Goal: Transaction & Acquisition: Purchase product/service

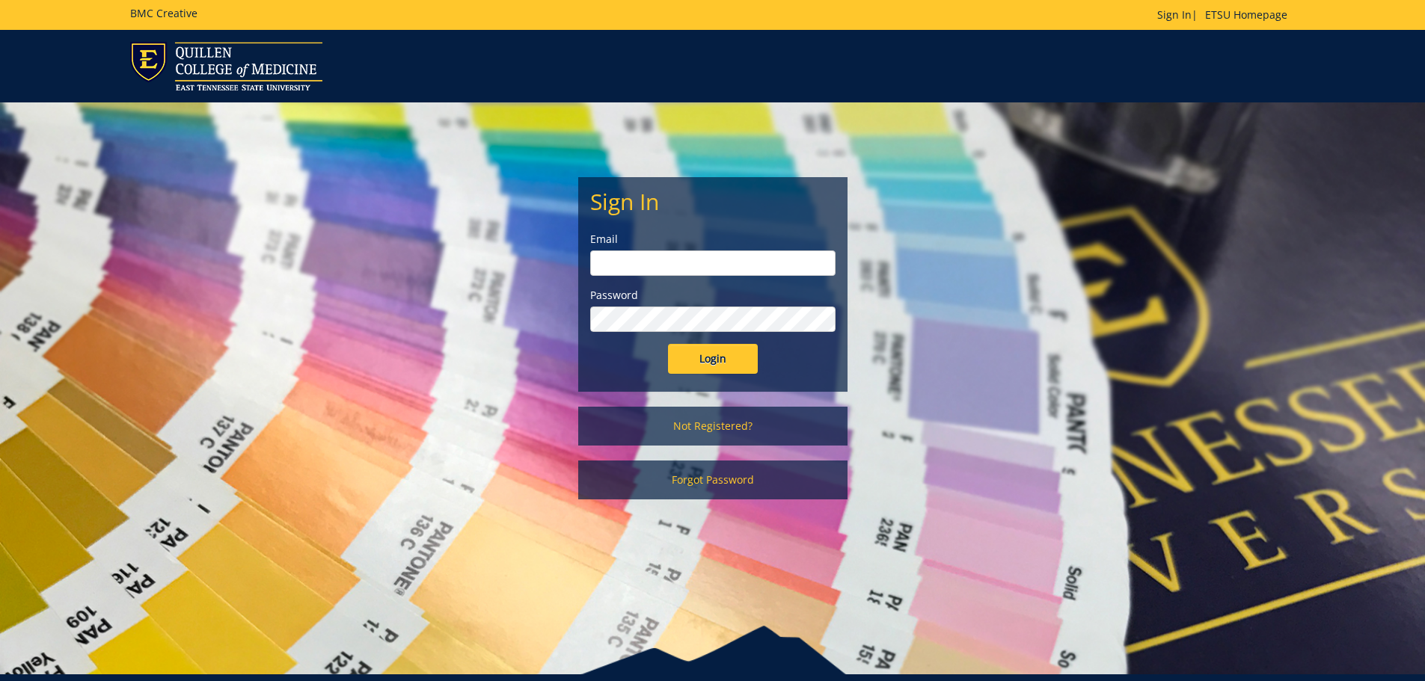
type input "[EMAIL_ADDRESS][DOMAIN_NAME]"
click at [727, 370] on input "Login" at bounding box center [713, 359] width 90 height 30
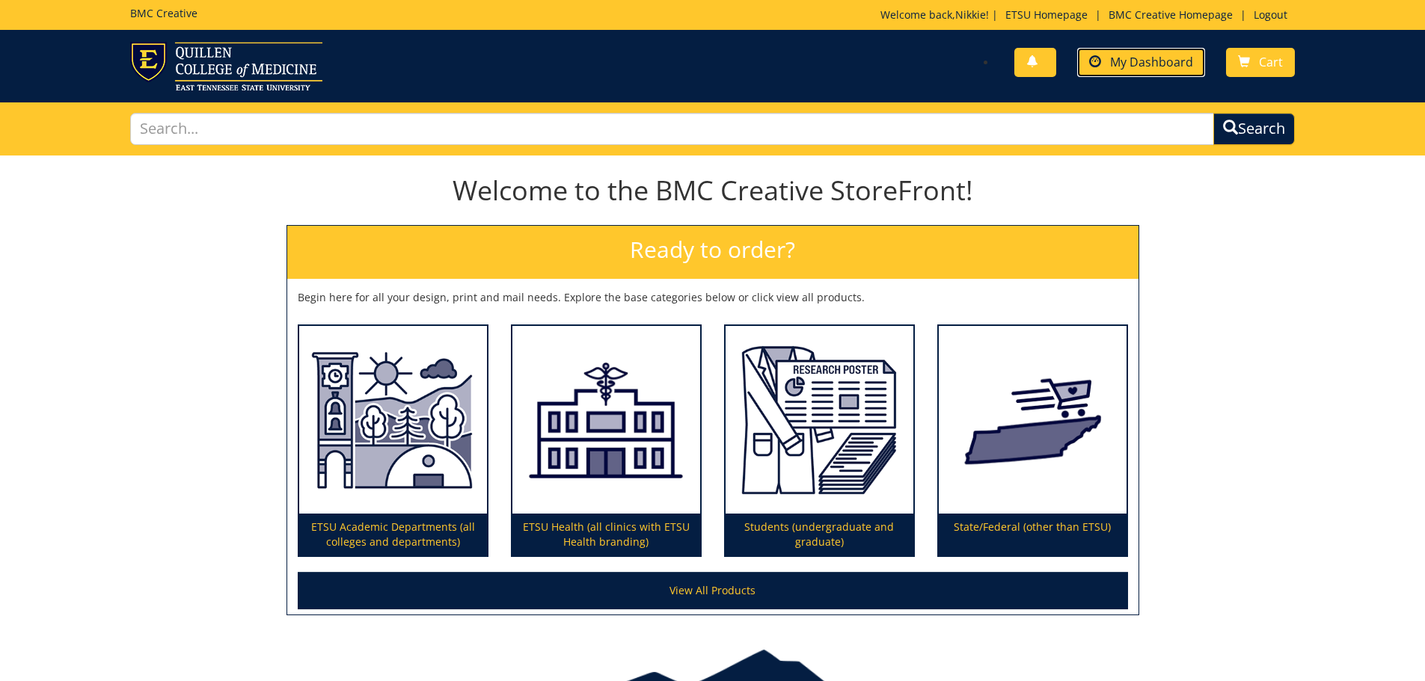
click at [1158, 58] on span "My Dashboard" at bounding box center [1151, 62] width 83 height 16
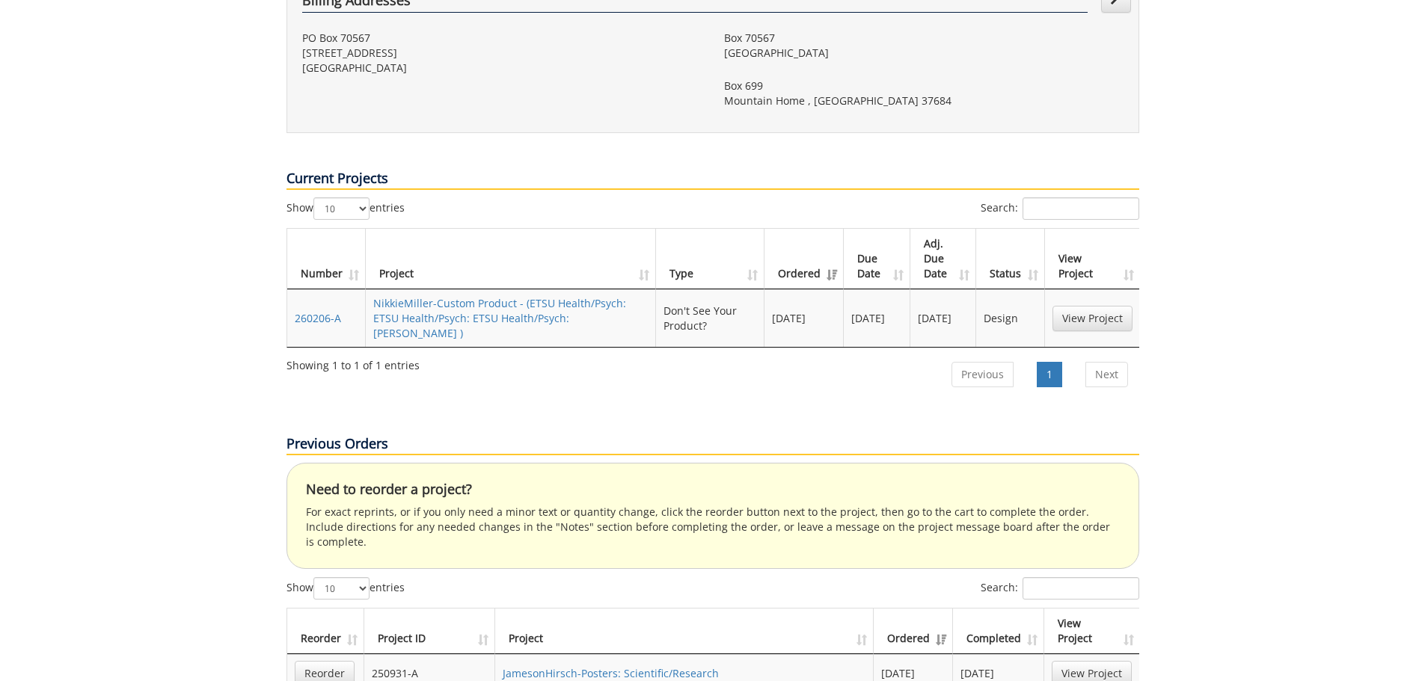
scroll to position [598, 0]
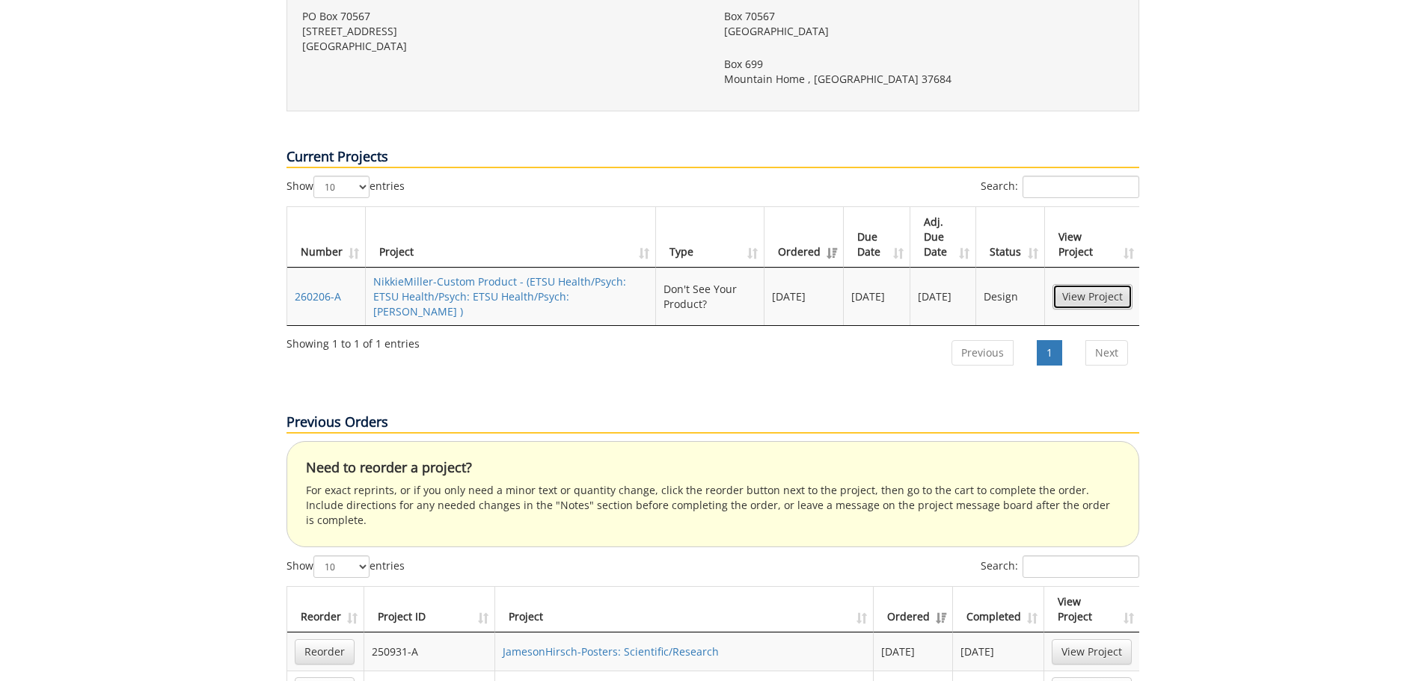
click at [1106, 284] on link "View Project" at bounding box center [1092, 296] width 80 height 25
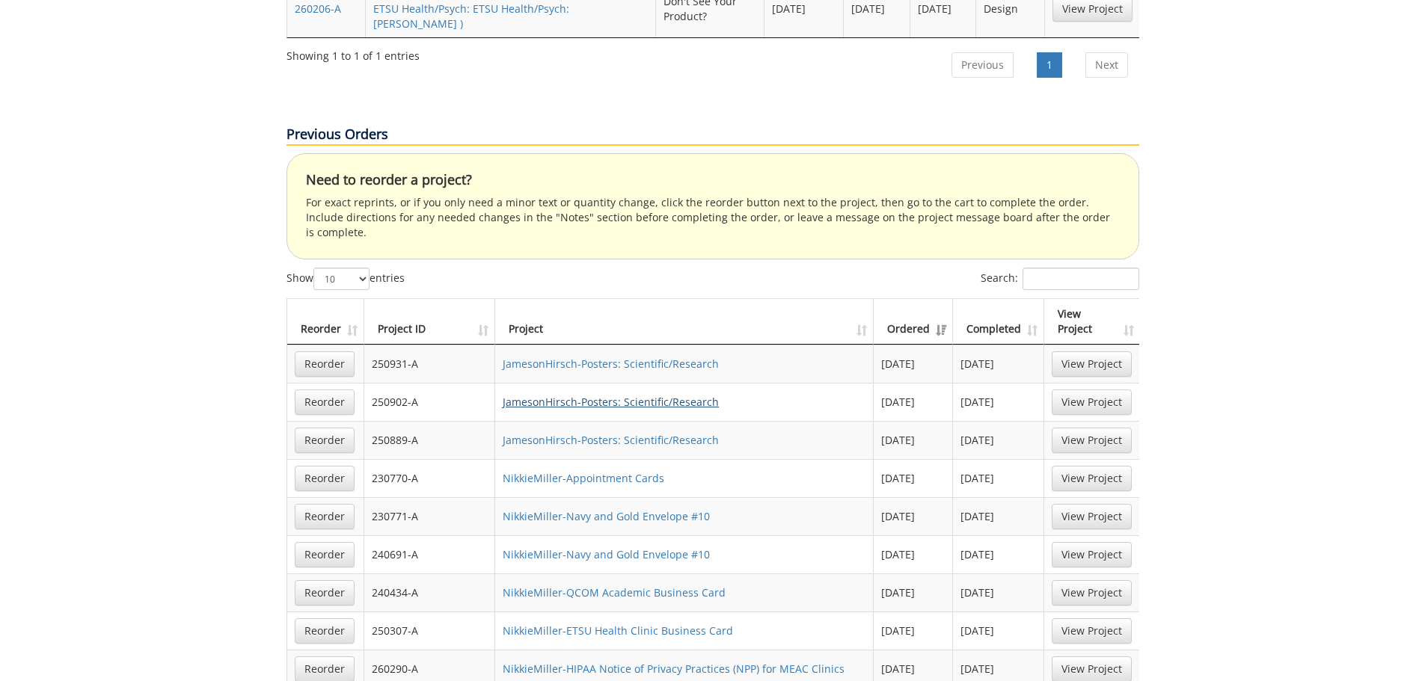
scroll to position [972, 0]
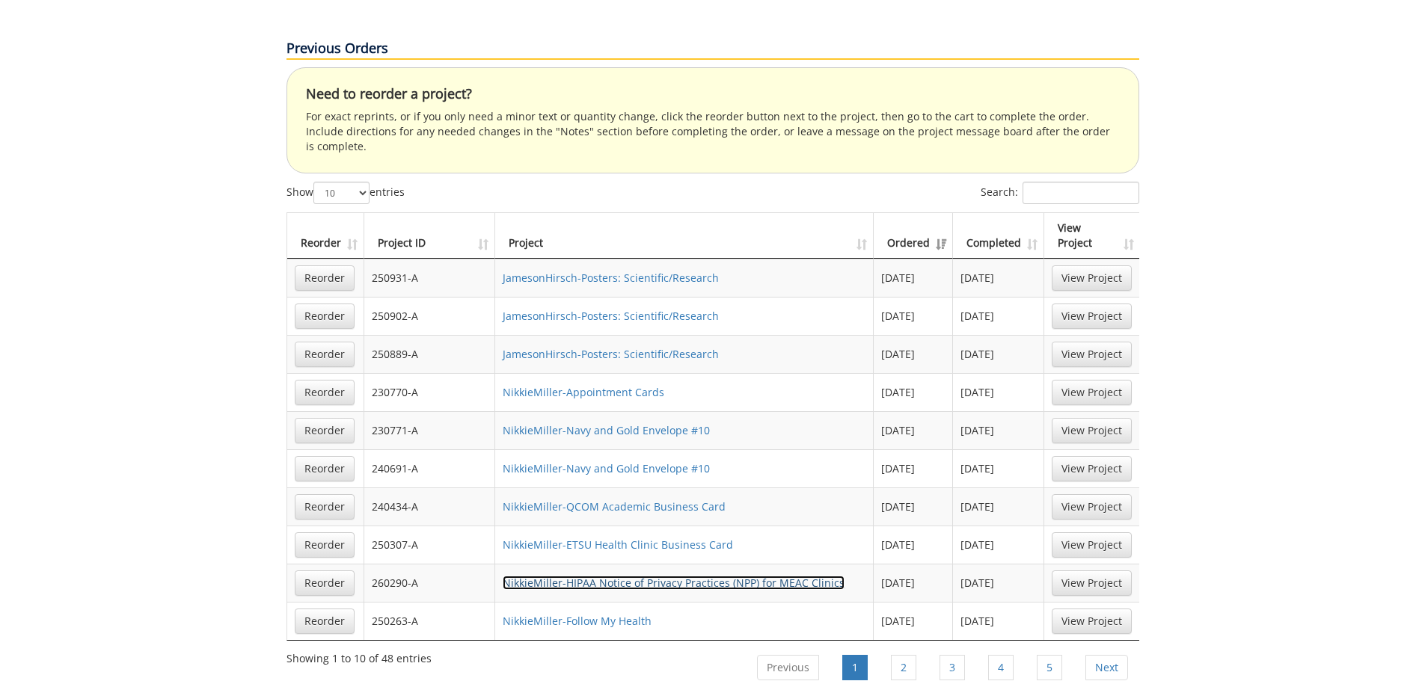
click at [785, 576] on link "NikkieMiller-HIPAA Notice of Privacy Practices (NPP) for MEAC Clinics" at bounding box center [674, 583] width 342 height 14
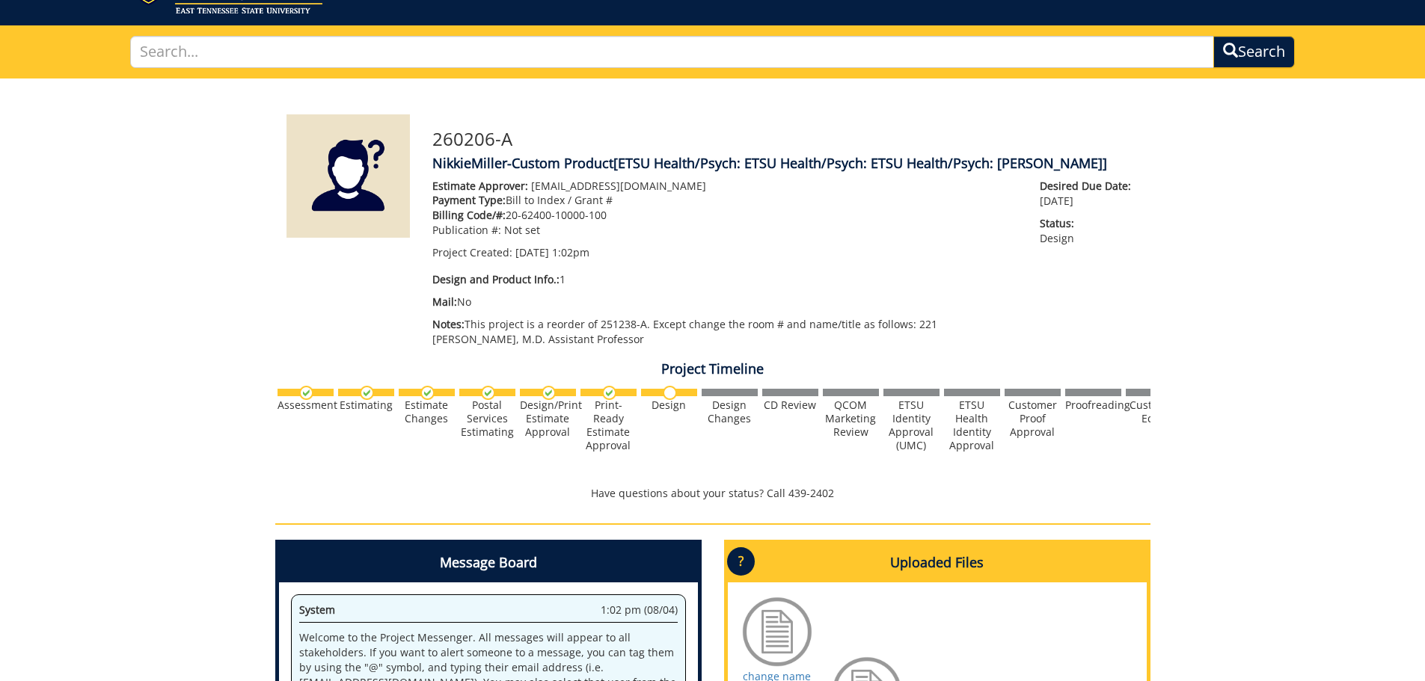
scroll to position [75, 0]
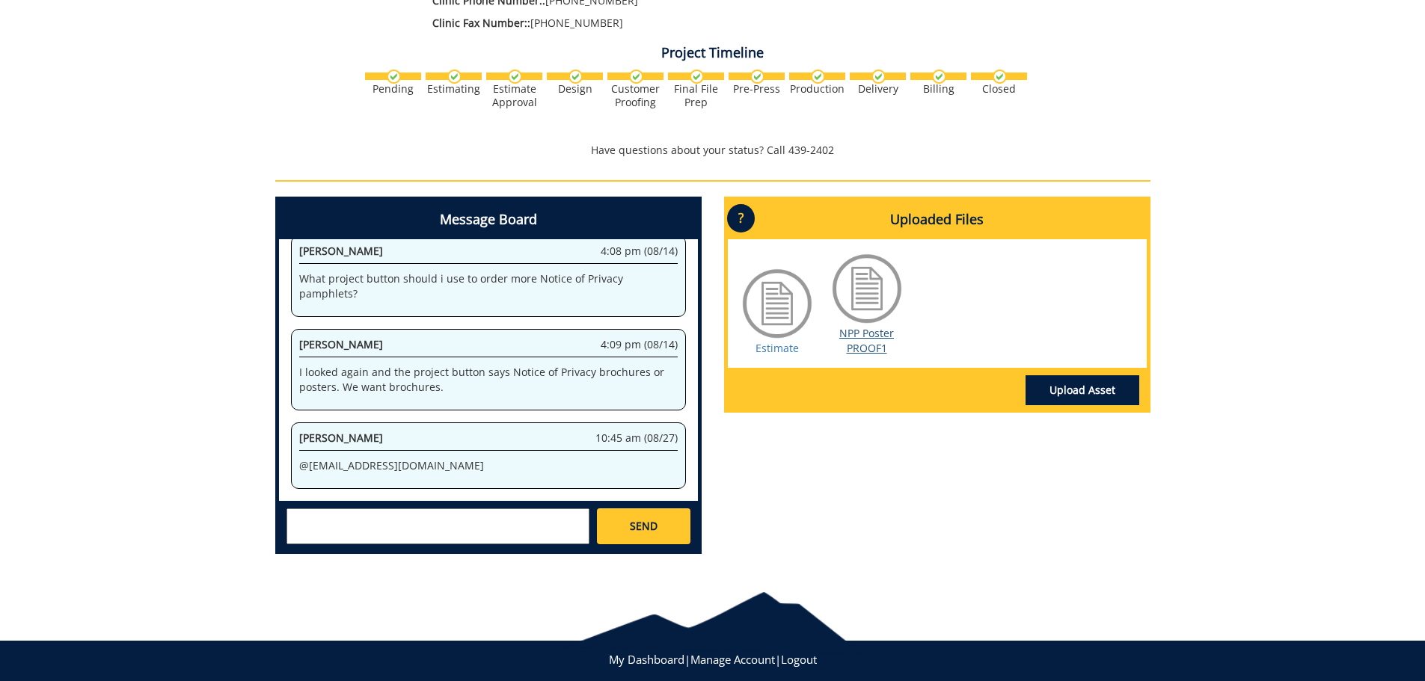
scroll to position [550, 0]
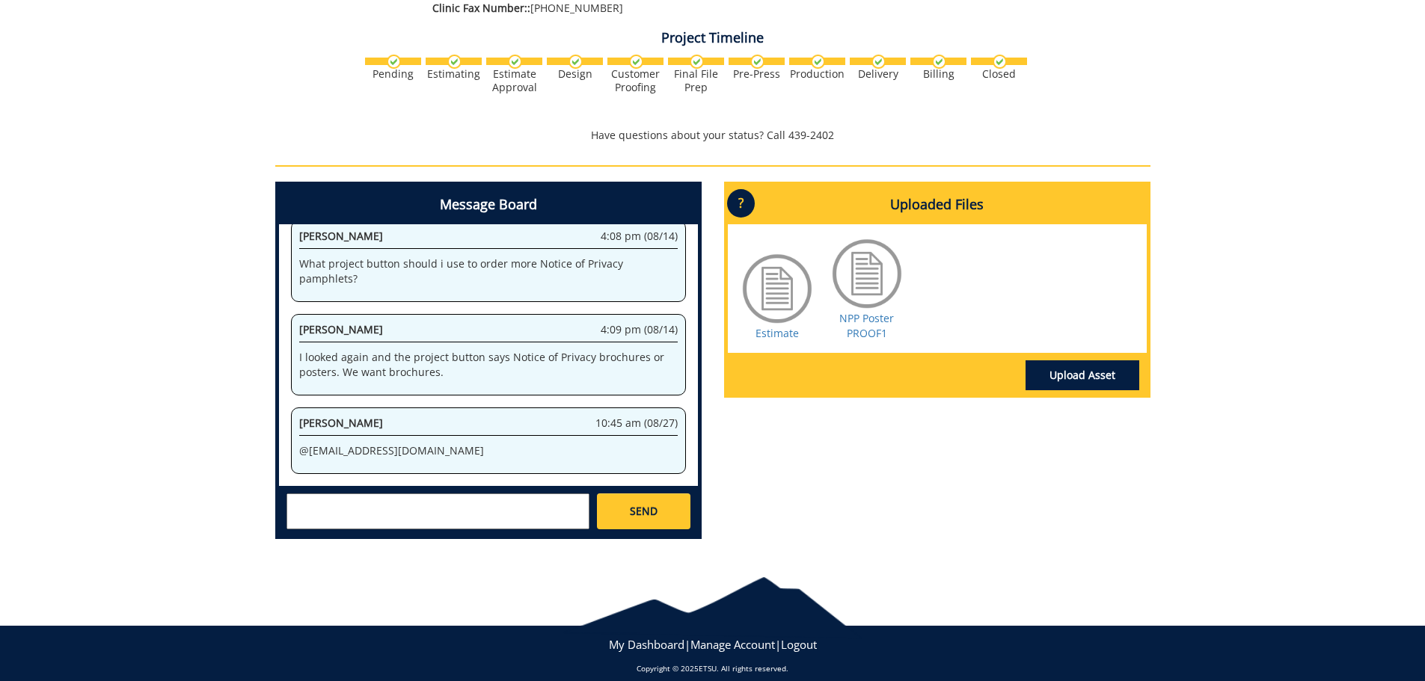
click at [337, 494] on textarea at bounding box center [437, 512] width 303 height 36
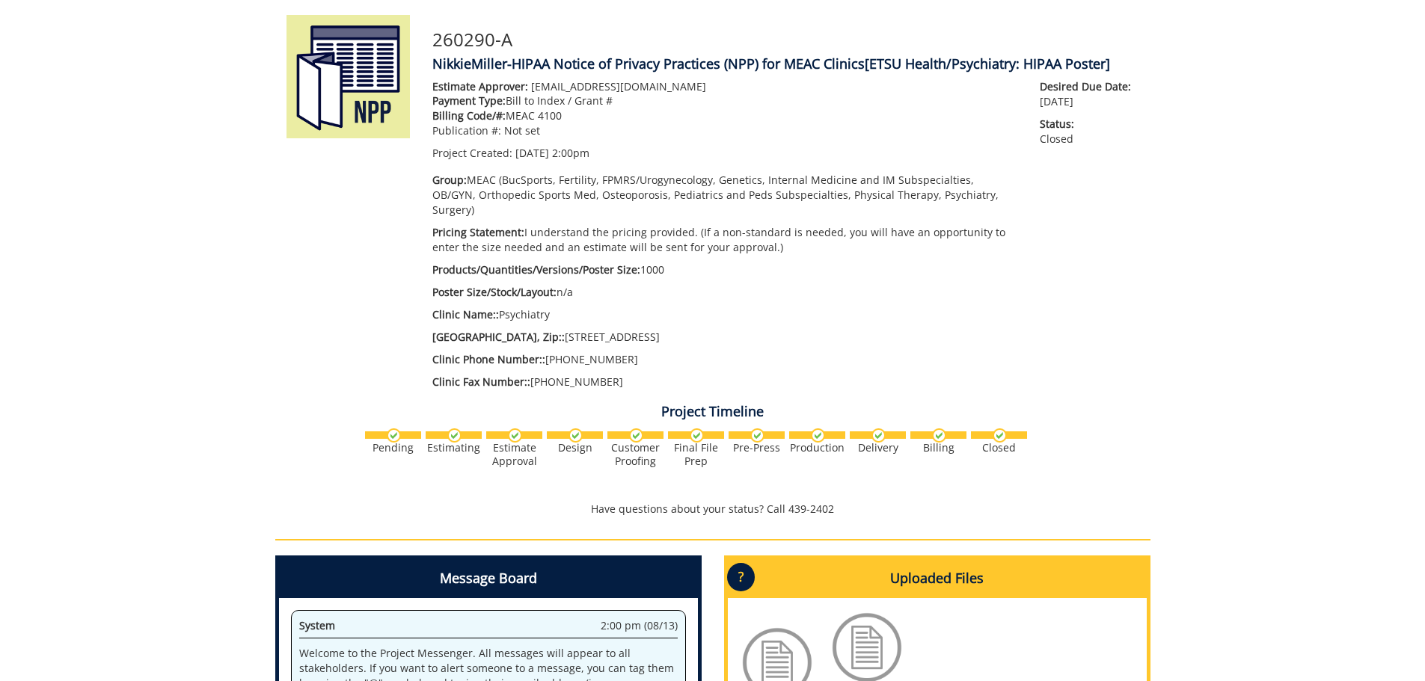
scroll to position [27, 0]
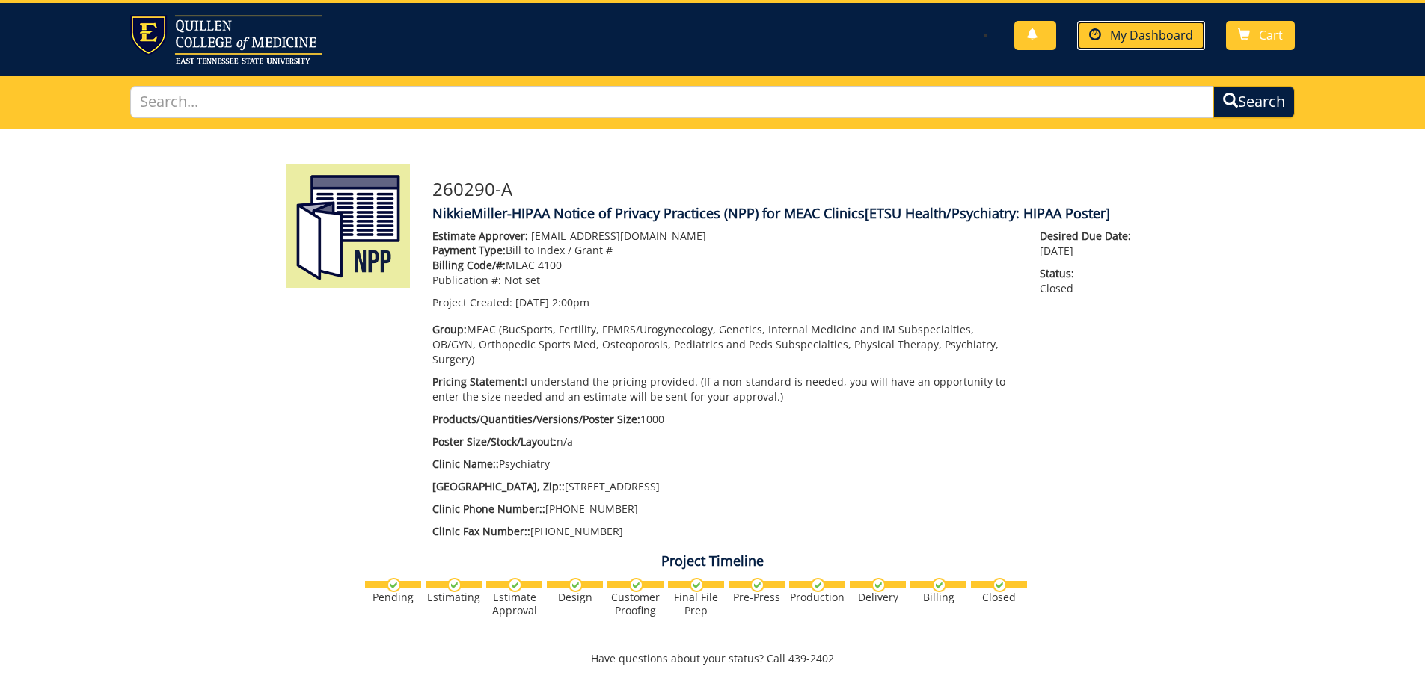
click at [1124, 44] on link "My Dashboard" at bounding box center [1141, 35] width 128 height 29
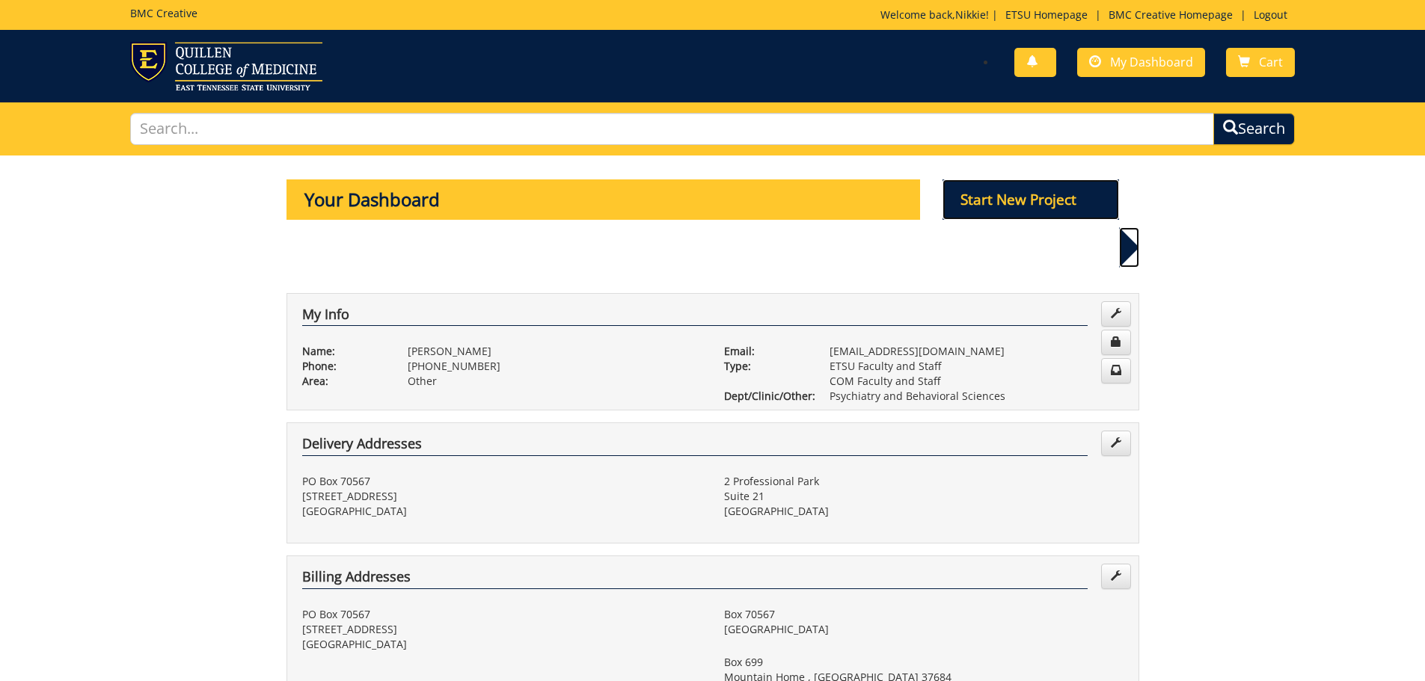
click at [1043, 200] on p "Start New Project" at bounding box center [1030, 199] width 177 height 40
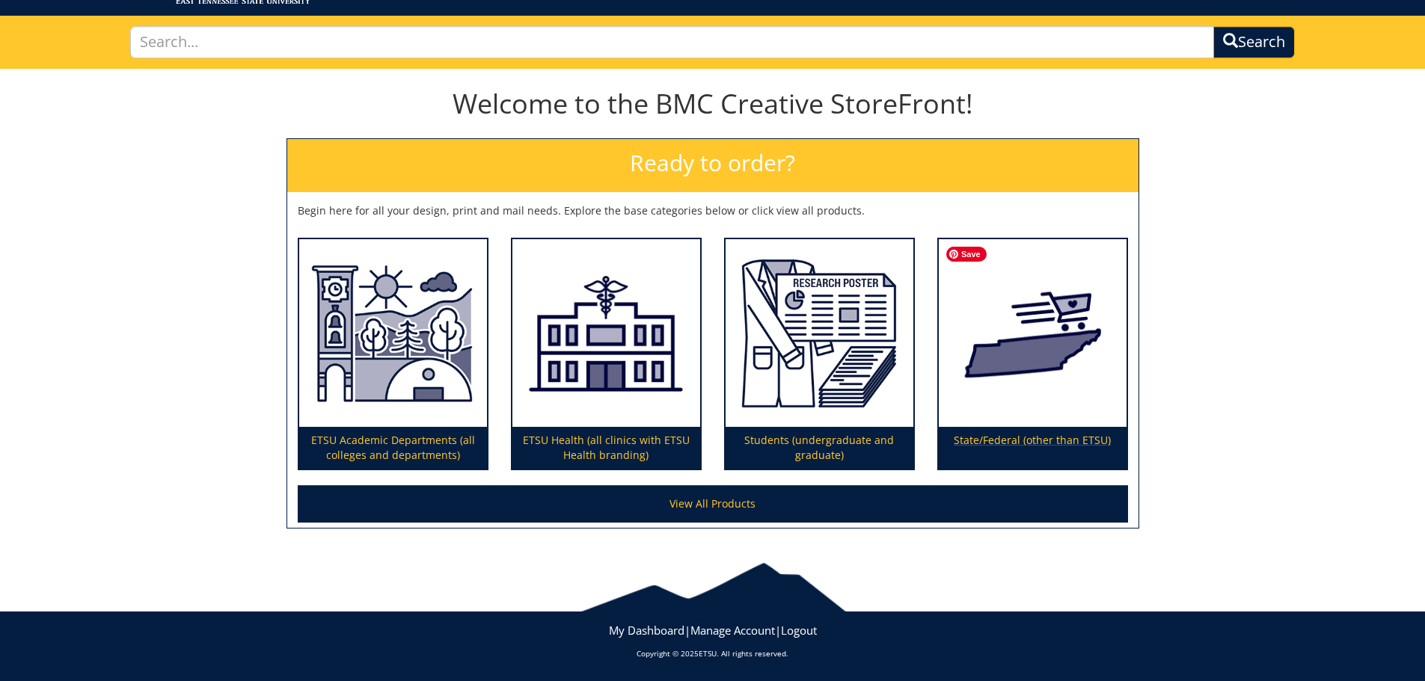
scroll to position [88, 0]
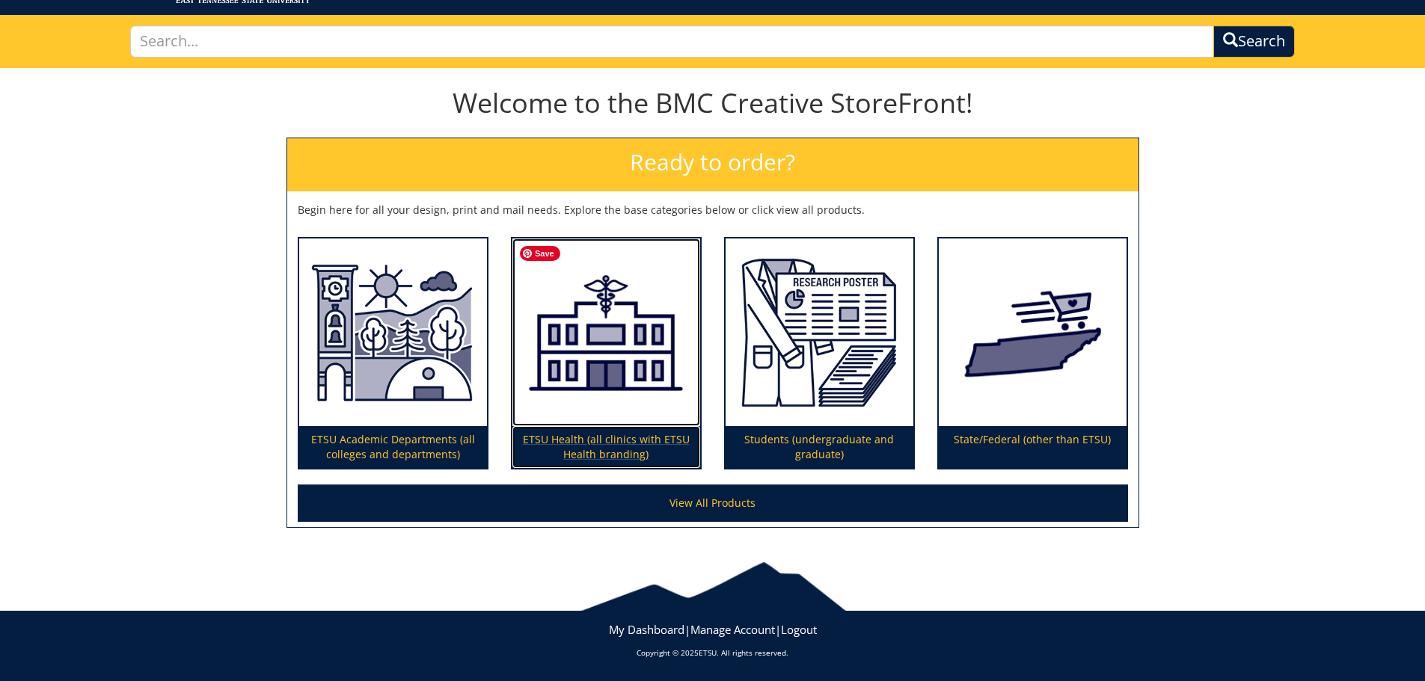
click at [625, 418] on img at bounding box center [606, 333] width 188 height 188
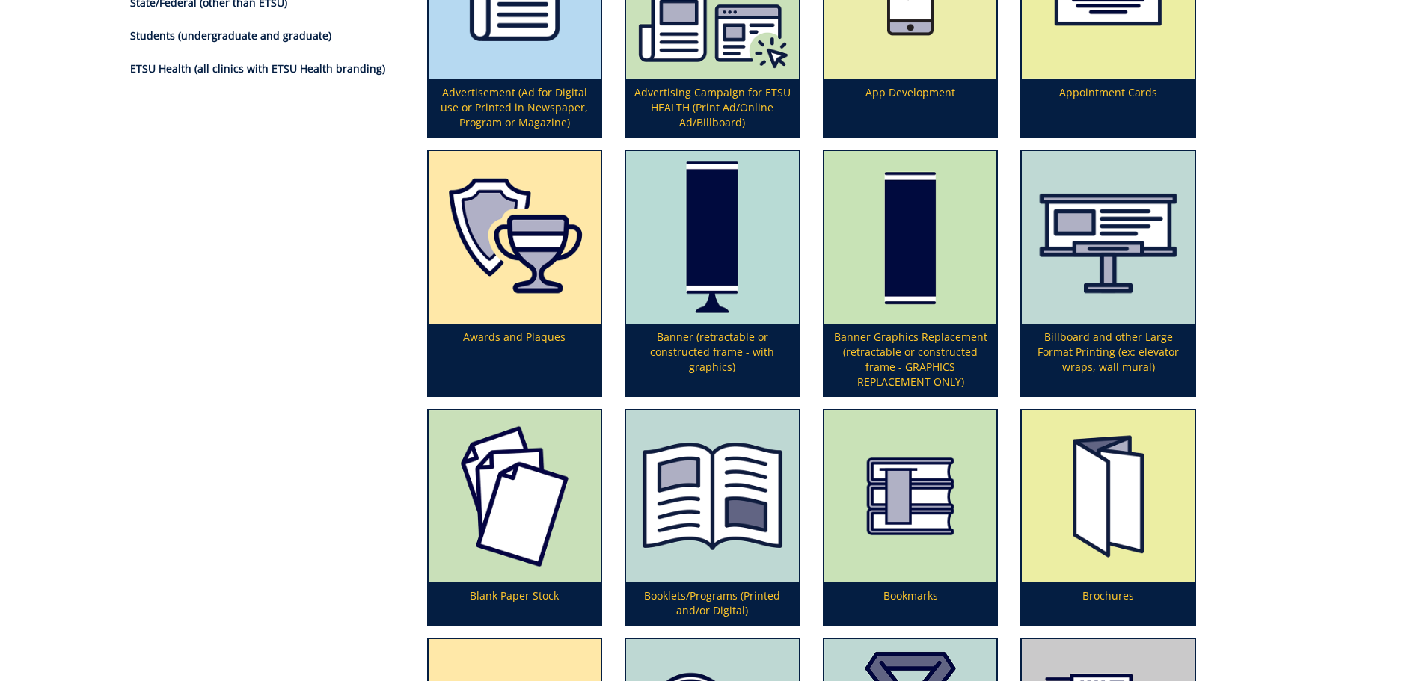
scroll to position [2160, 0]
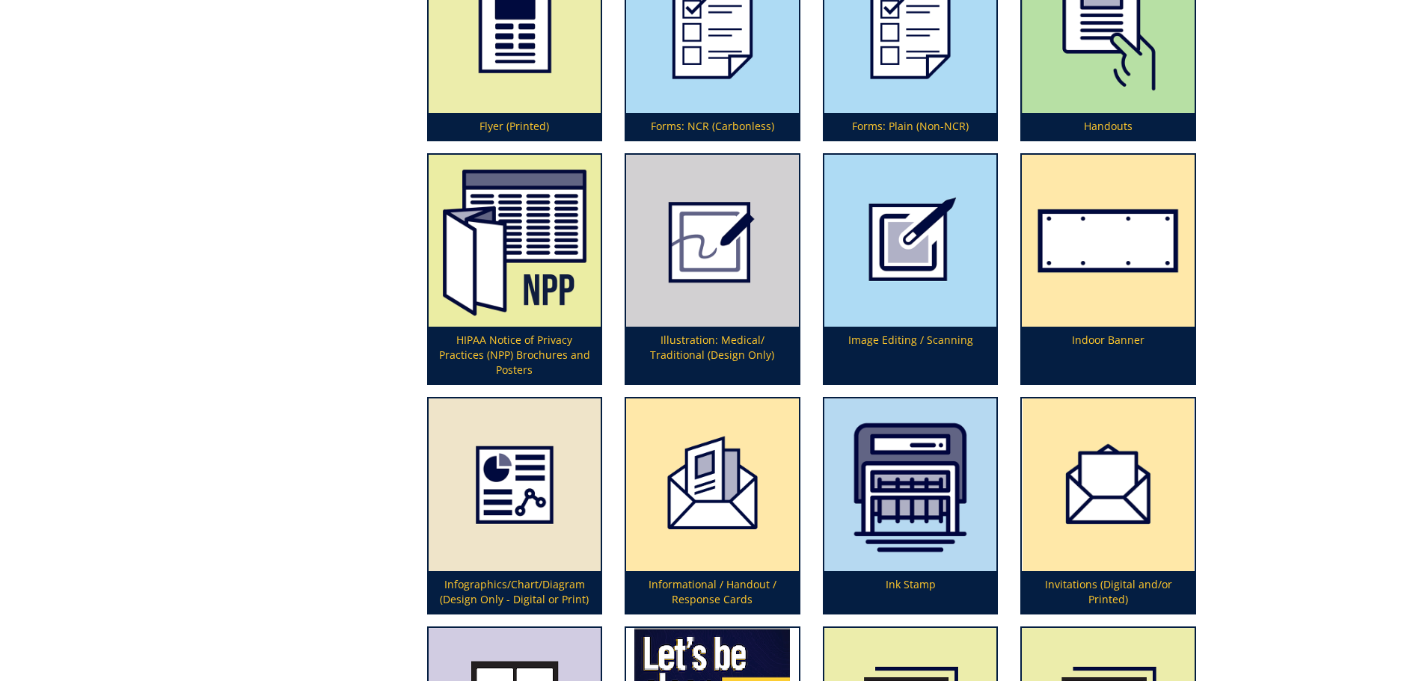
click at [390, 312] on div "View All Products Category Type ETSU Academic Departments (all colleges and dep…" at bounding box center [713, 629] width 1188 height 5256
click at [525, 358] on p "HIPAA Notice of Privacy Practices (NPP) Brochures and Posters" at bounding box center [515, 355] width 173 height 57
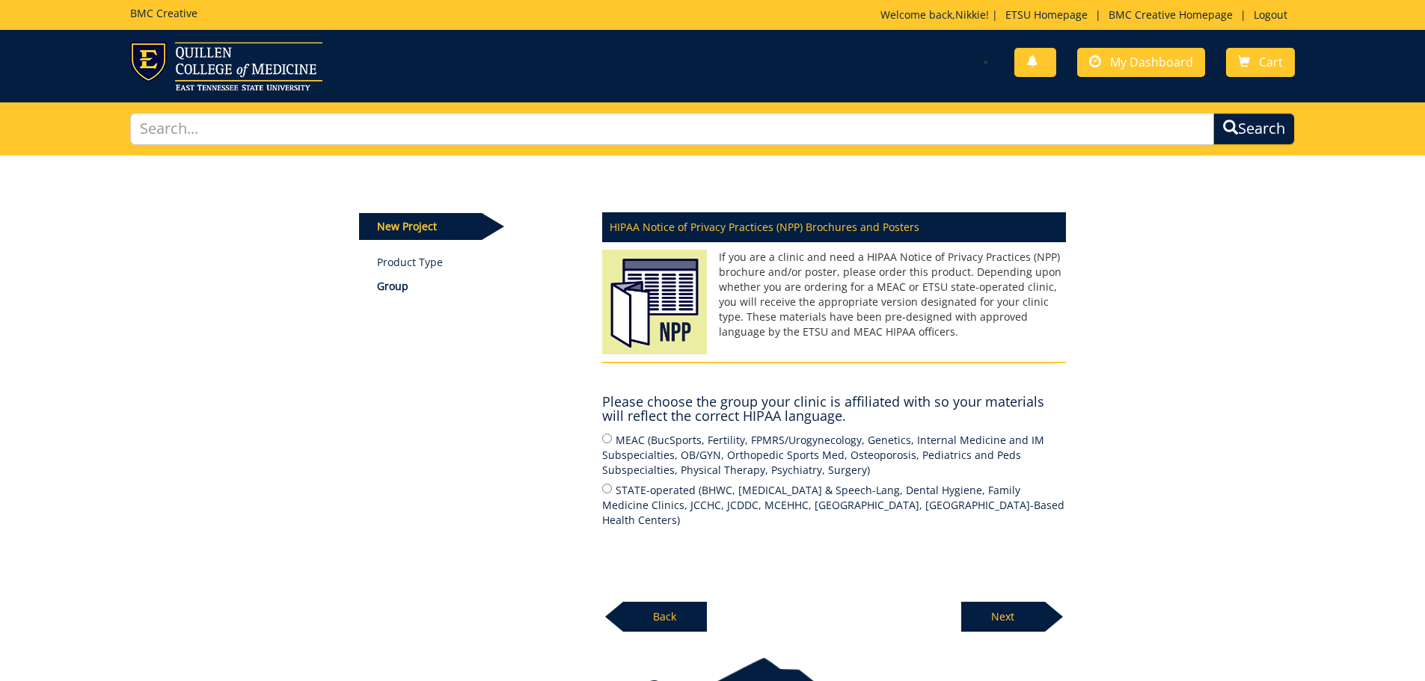
click at [1016, 613] on p "Next" at bounding box center [1003, 617] width 84 height 30
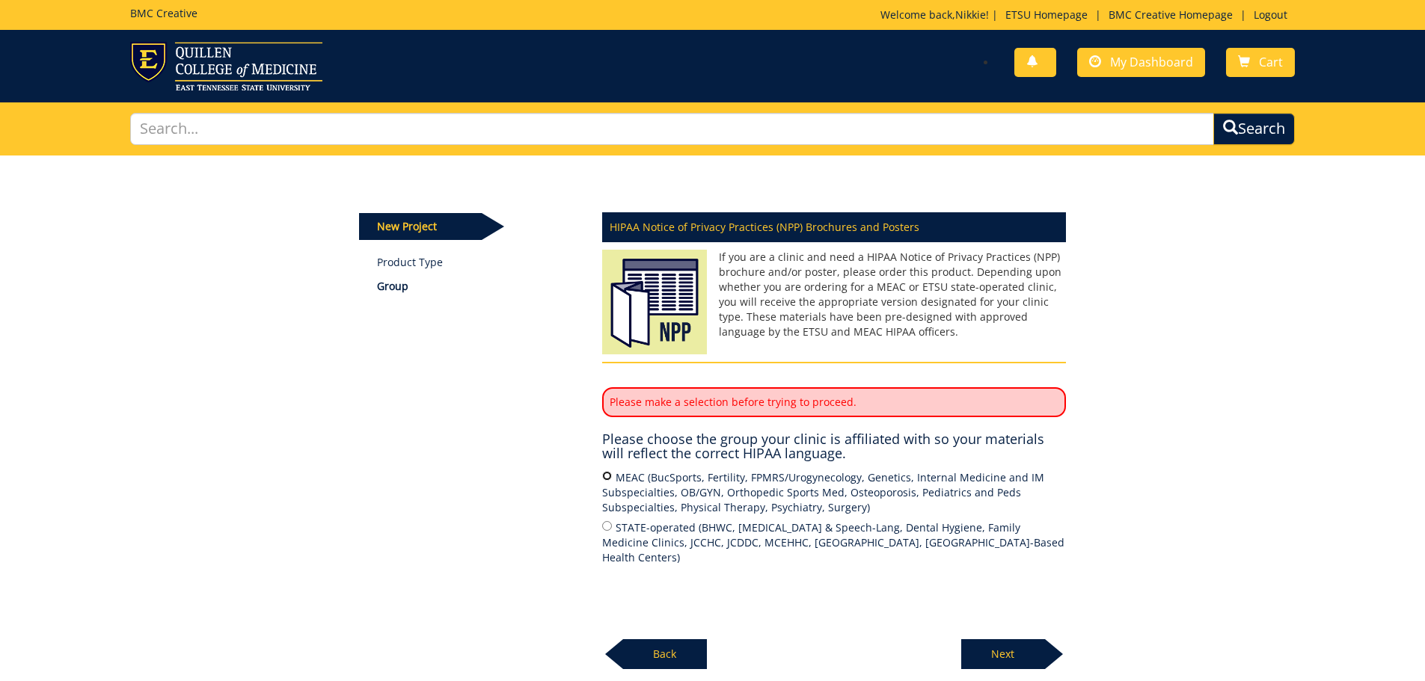
click at [610, 477] on input "MEAC (BucSports, Fertility, FPMRS/Urogynecology, Genetics, Internal Medicine an…" at bounding box center [607, 476] width 10 height 10
radio input "true"
click at [994, 652] on p "Next" at bounding box center [1003, 654] width 84 height 30
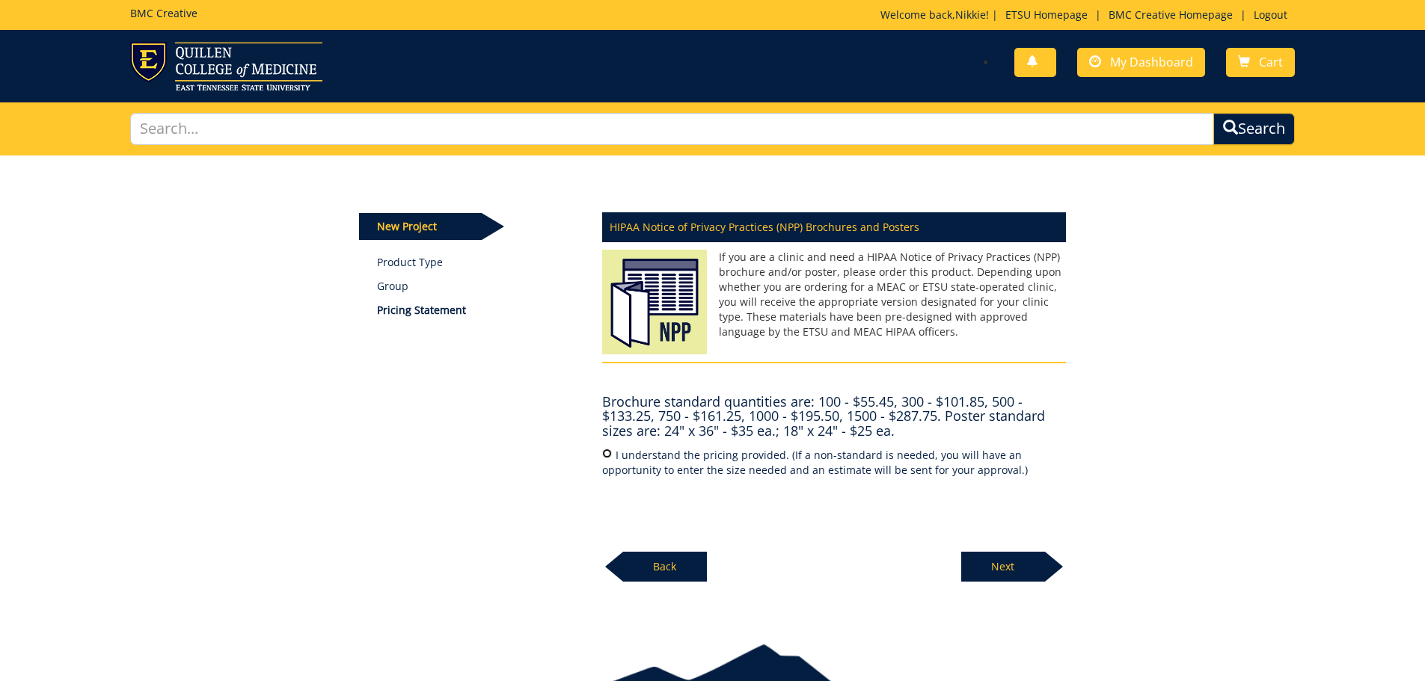
click at [604, 455] on input "I understand the pricing provided. (If a non-standard is needed, you will have …" at bounding box center [607, 454] width 10 height 10
radio input "true"
click at [989, 564] on p "Next" at bounding box center [1003, 567] width 84 height 30
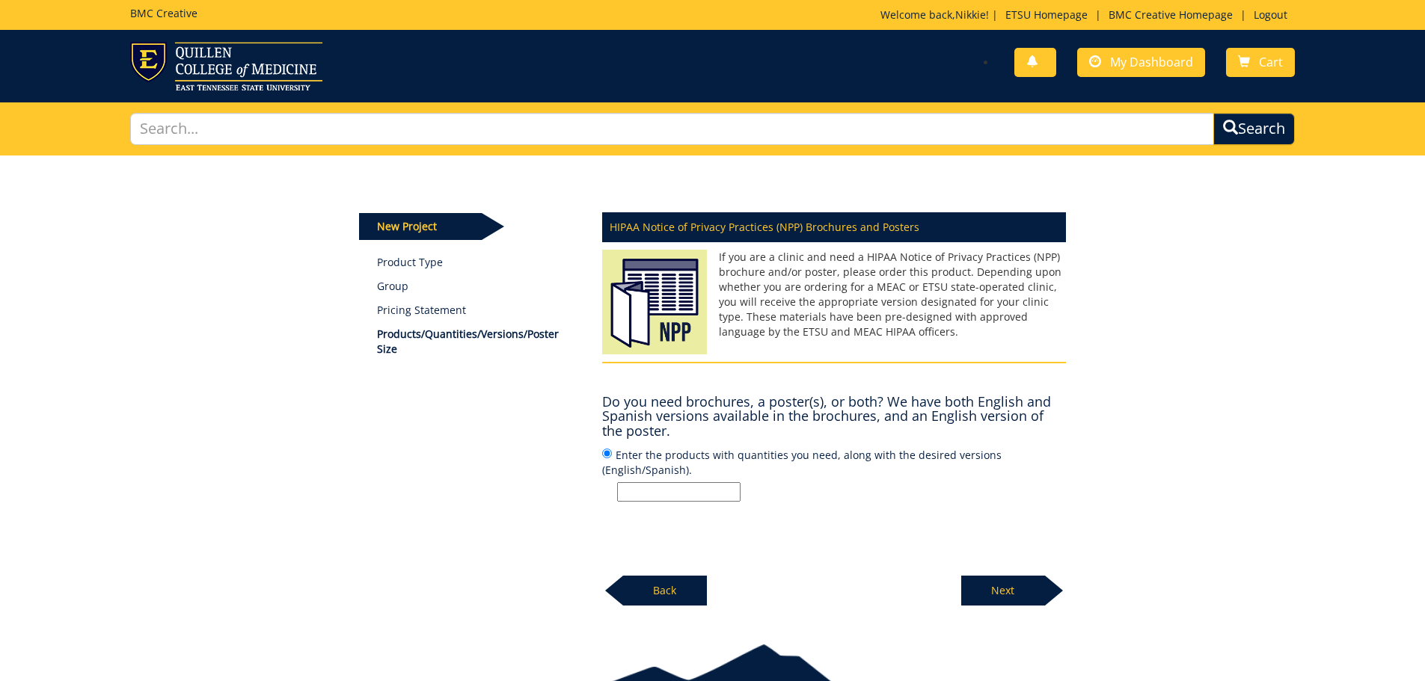
click at [655, 491] on input "Enter the products with quantities you need, along with the desired versions (E…" at bounding box center [678, 491] width 123 height 19
type input "brochure"
click at [811, 535] on div "HIPAA Notice of Privacy Practices (NPP) Brochures and Posters If you are a clin…" at bounding box center [834, 404] width 486 height 402
click at [1013, 590] on p "Next" at bounding box center [1003, 591] width 84 height 30
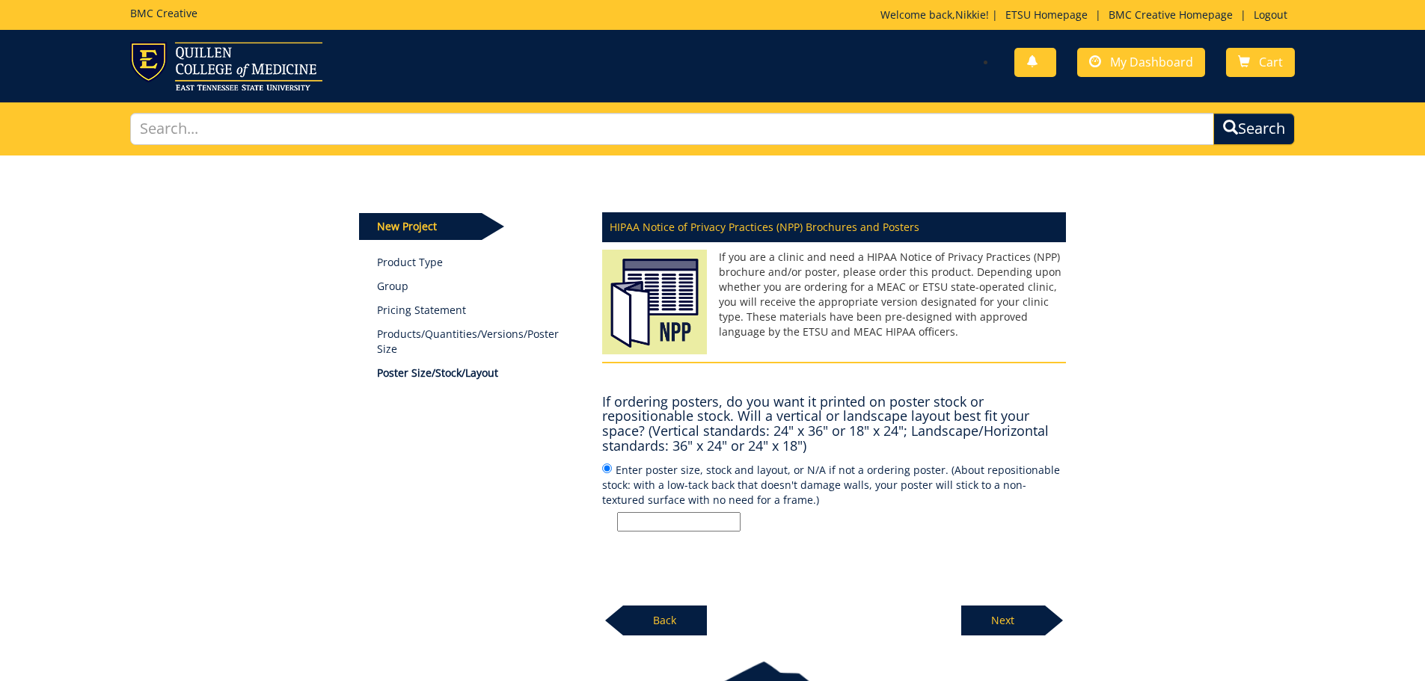
click at [647, 524] on input "Enter poster size, stock and layout, or N/A if not a ordering poster. (About re…" at bounding box center [678, 521] width 123 height 19
click at [899, 578] on div "HIPAA Notice of Privacy Practices (NPP) Brochures and Posters If you are a clin…" at bounding box center [834, 419] width 486 height 432
click at [680, 521] on input "Enter poster size, stock and layout, or N/A if not a ordering poster. (About re…" at bounding box center [678, 521] width 123 height 19
type input "n/a"
click at [859, 584] on div "HIPAA Notice of Privacy Practices (NPP) Brochures and Posters If you are a clin…" at bounding box center [834, 419] width 486 height 432
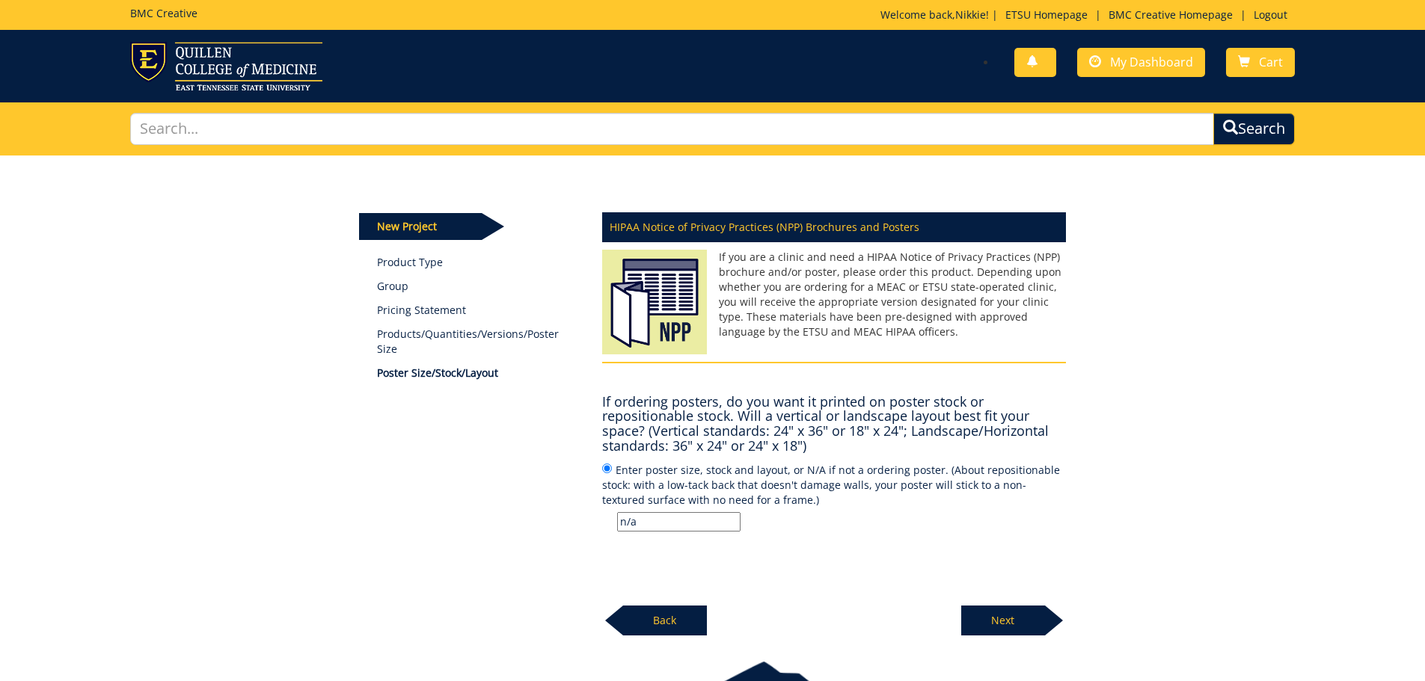
click at [981, 616] on p "Next" at bounding box center [1003, 621] width 84 height 30
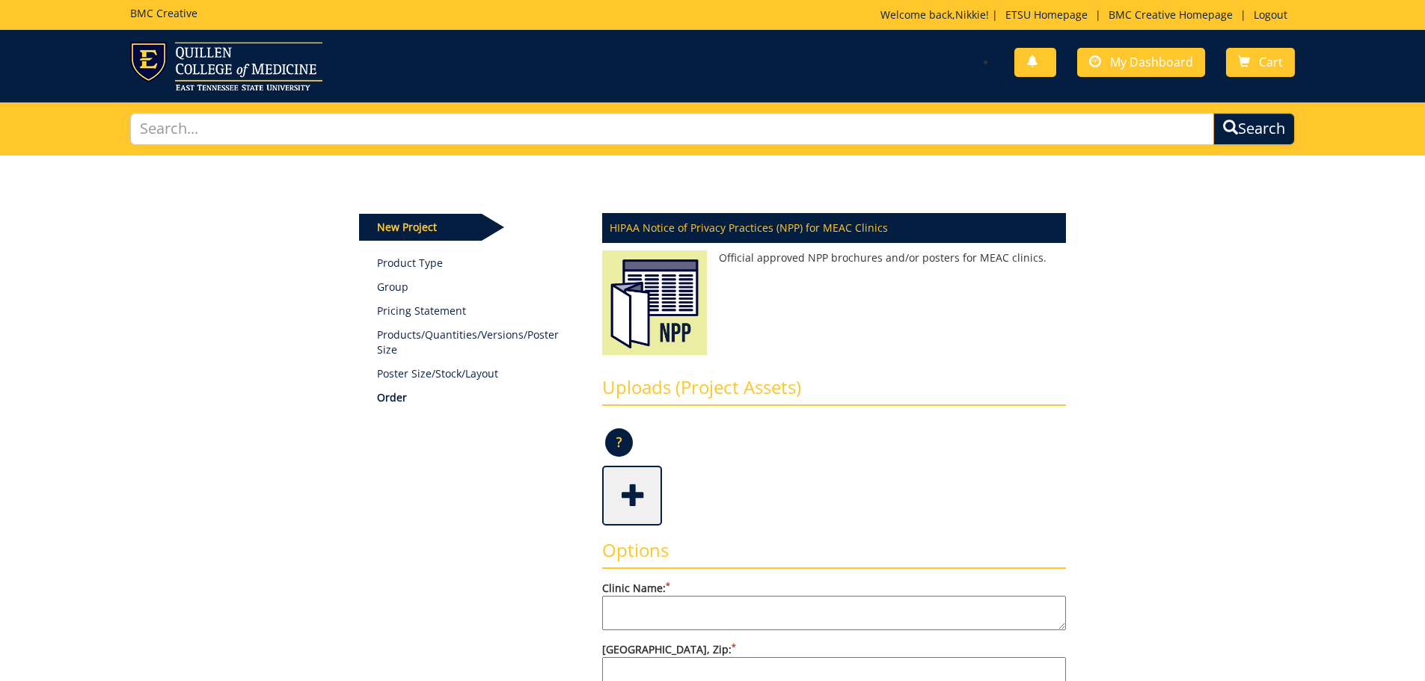
scroll to position [150, 0]
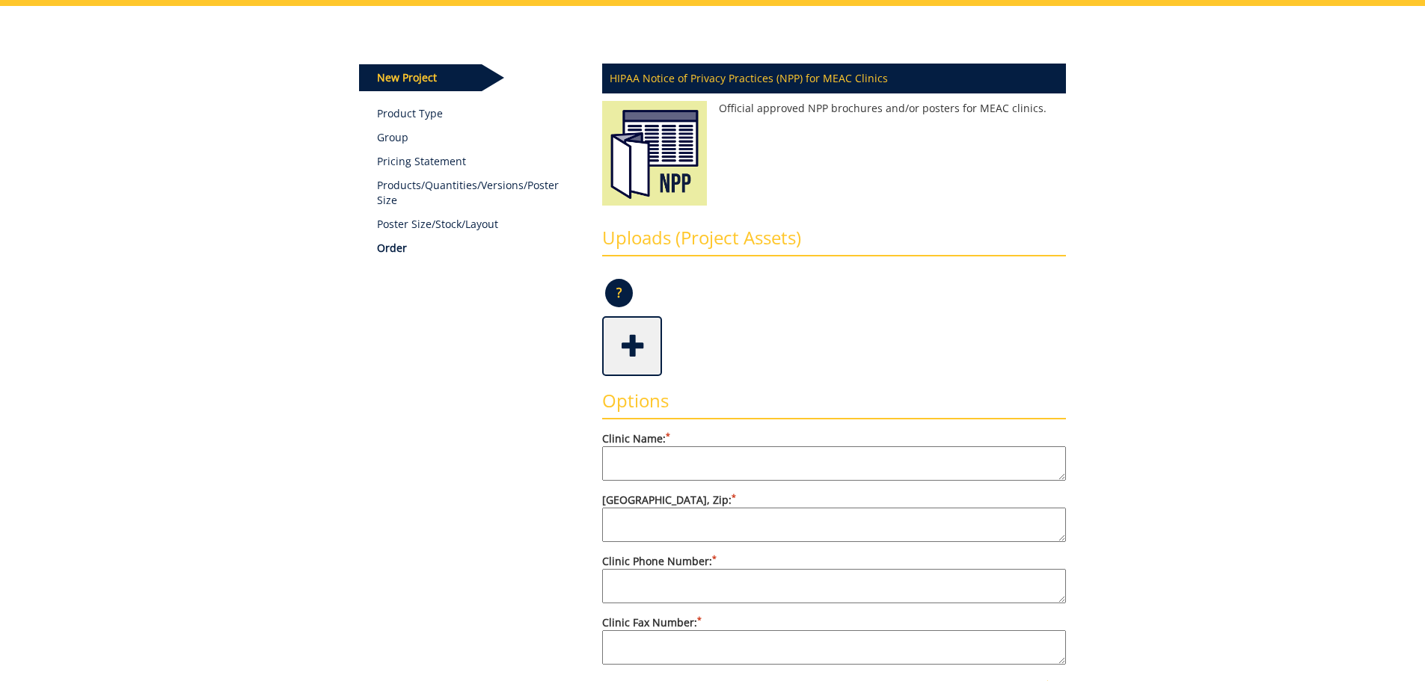
click at [659, 458] on textarea "Clinic Name: *" at bounding box center [834, 463] width 464 height 34
type textarea "Psychiatry"
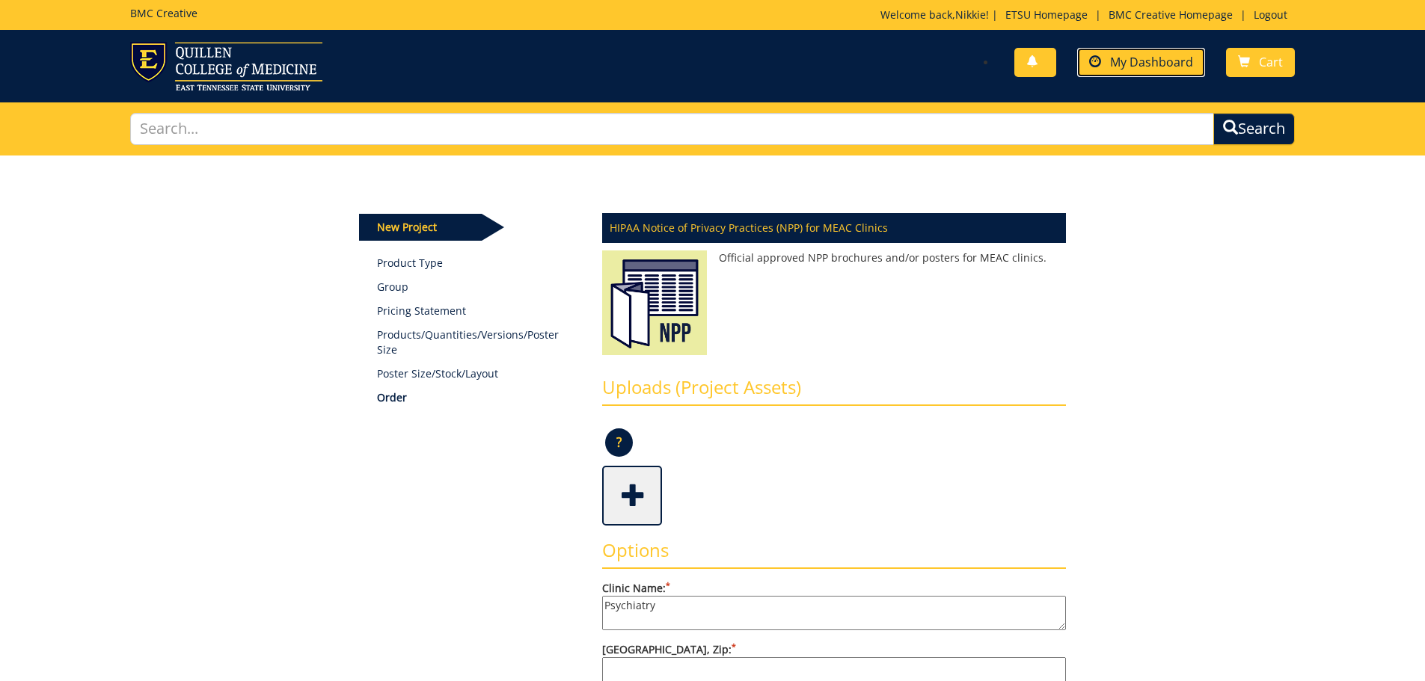
click at [1151, 75] on link "My Dashboard" at bounding box center [1141, 62] width 128 height 29
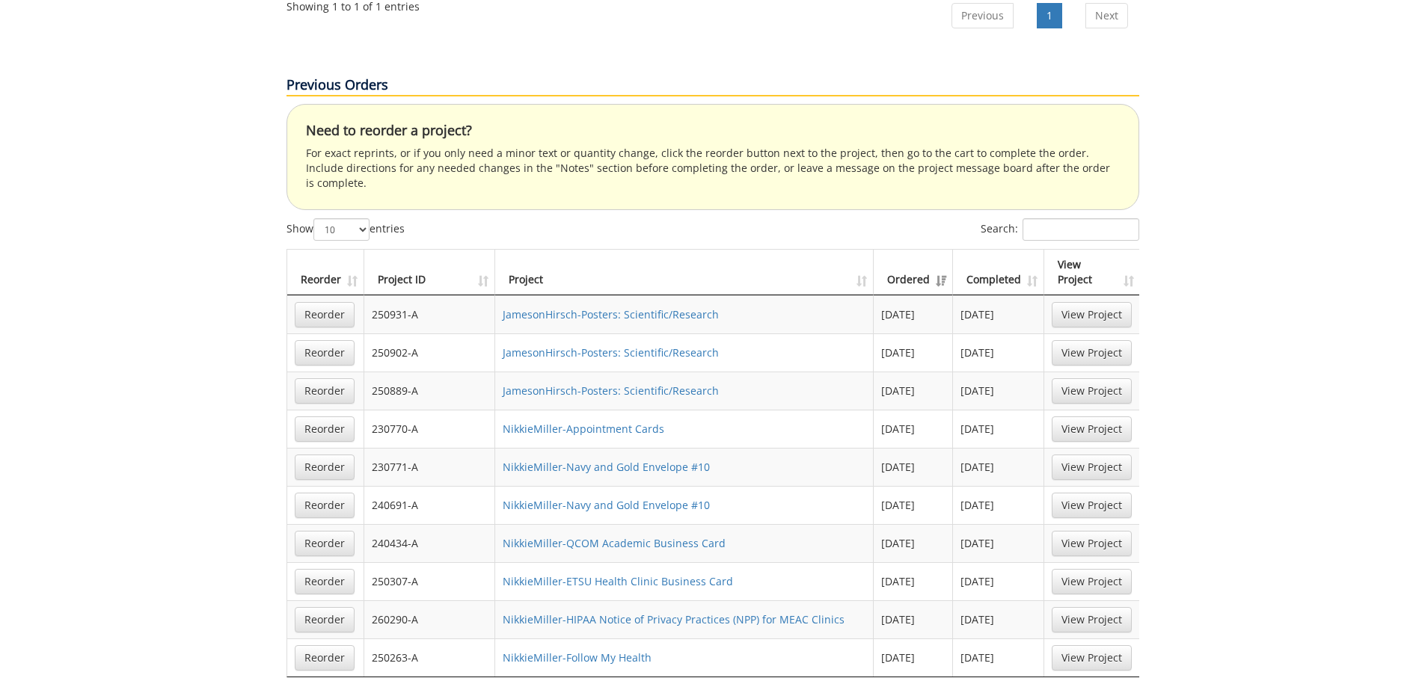
scroll to position [972, 0]
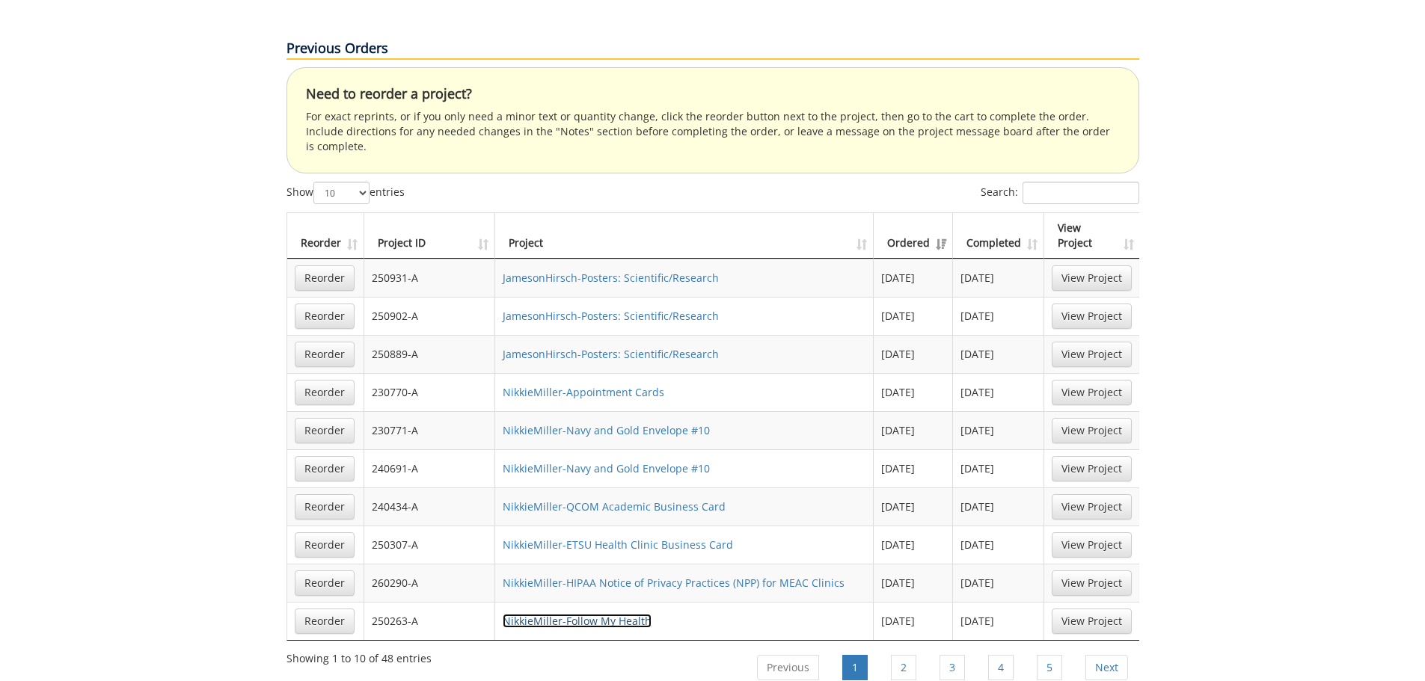
click at [642, 614] on link "NikkieMiller-Follow My Health" at bounding box center [577, 621] width 149 height 14
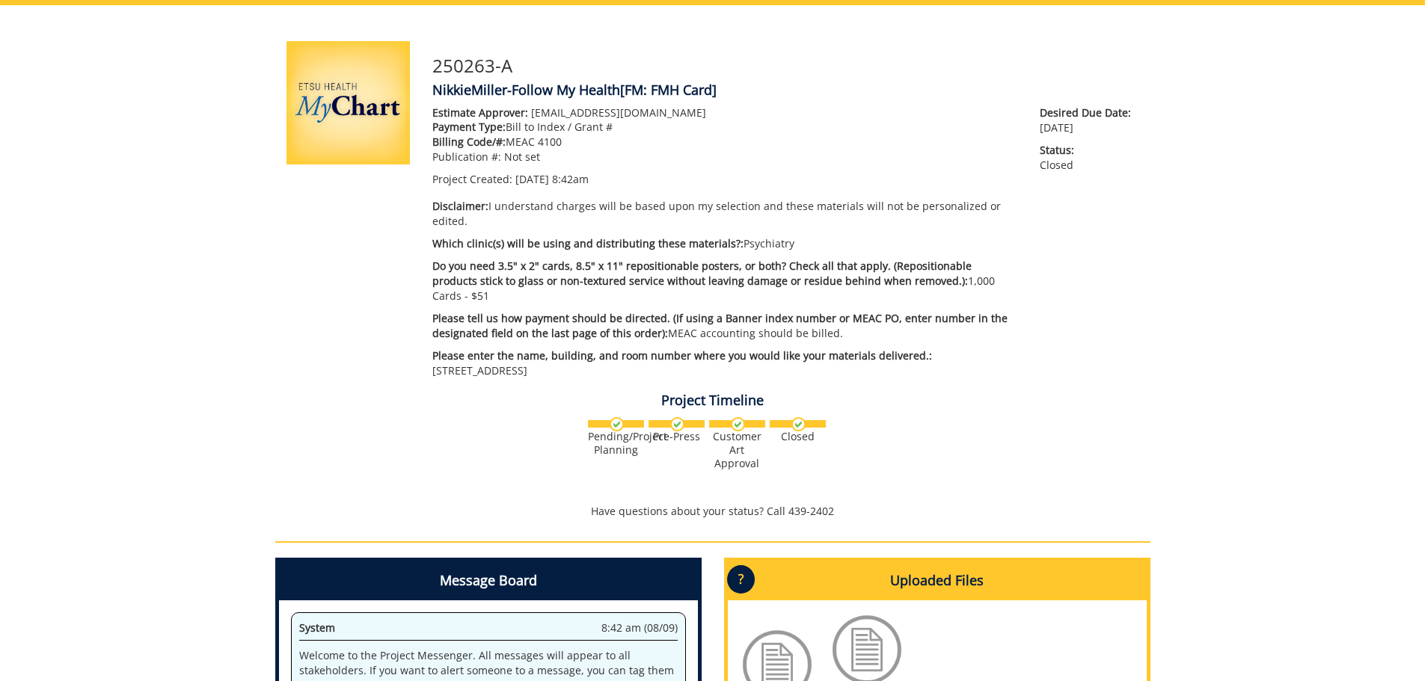
scroll to position [150, 0]
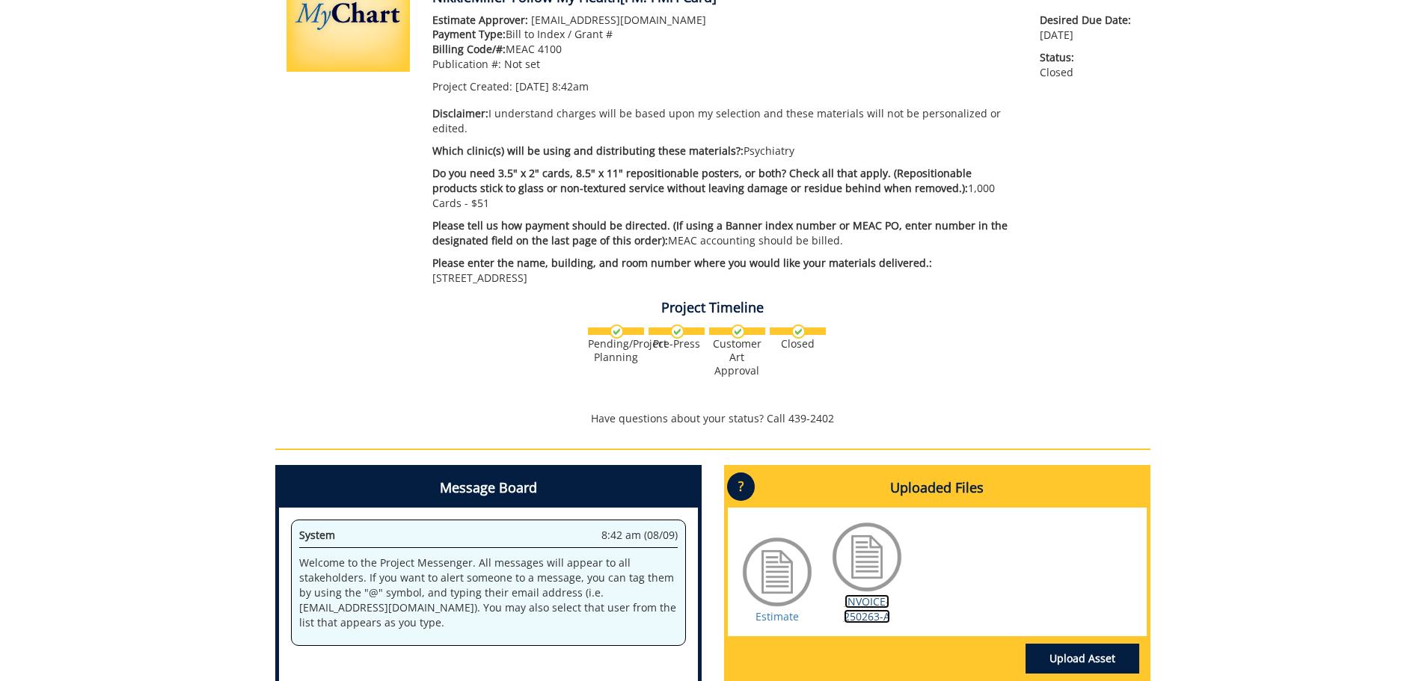
scroll to position [449, 0]
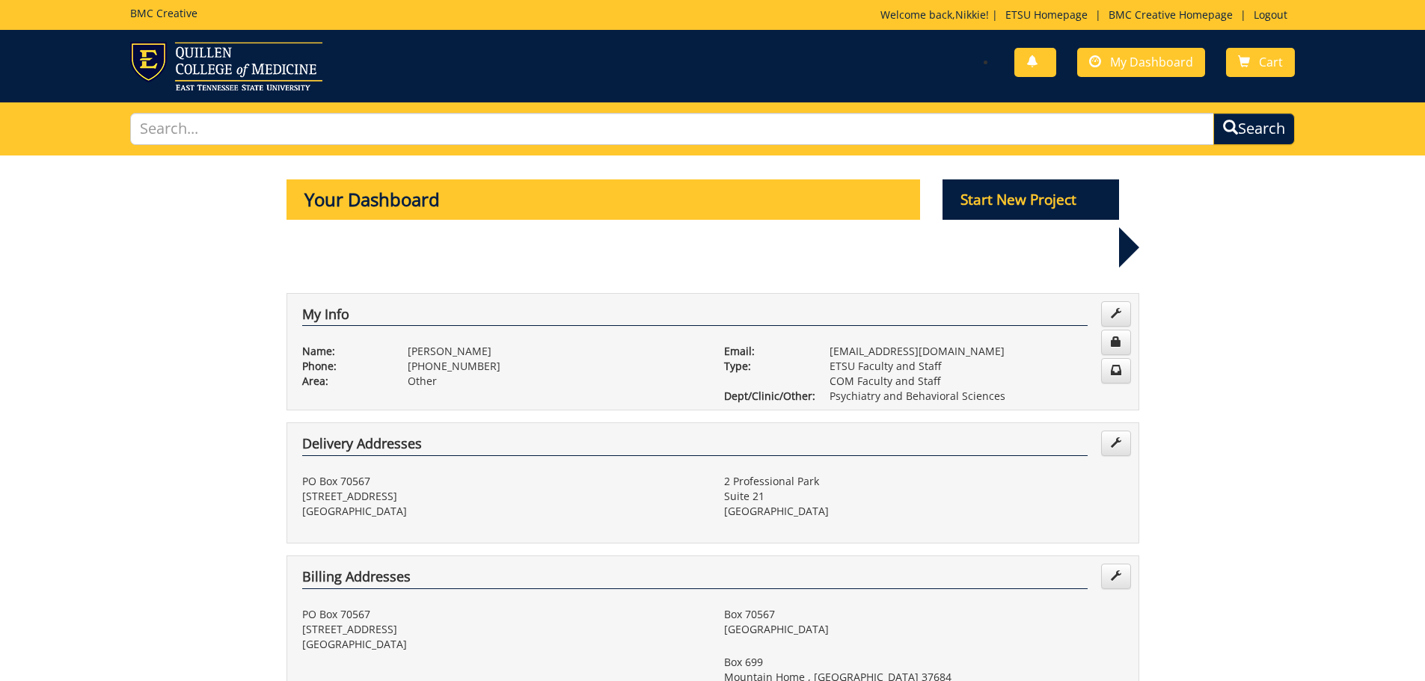
scroll to position [972, 0]
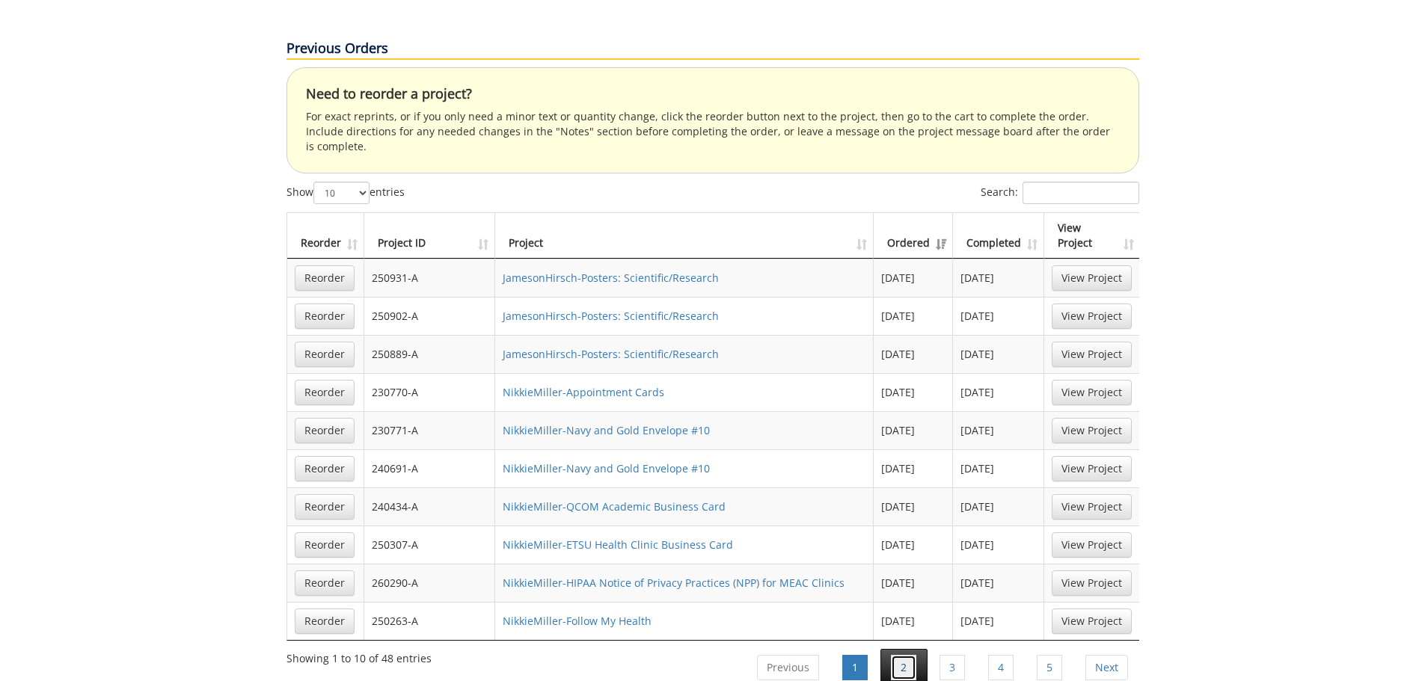
click at [902, 655] on link "2" at bounding box center [903, 667] width 25 height 25
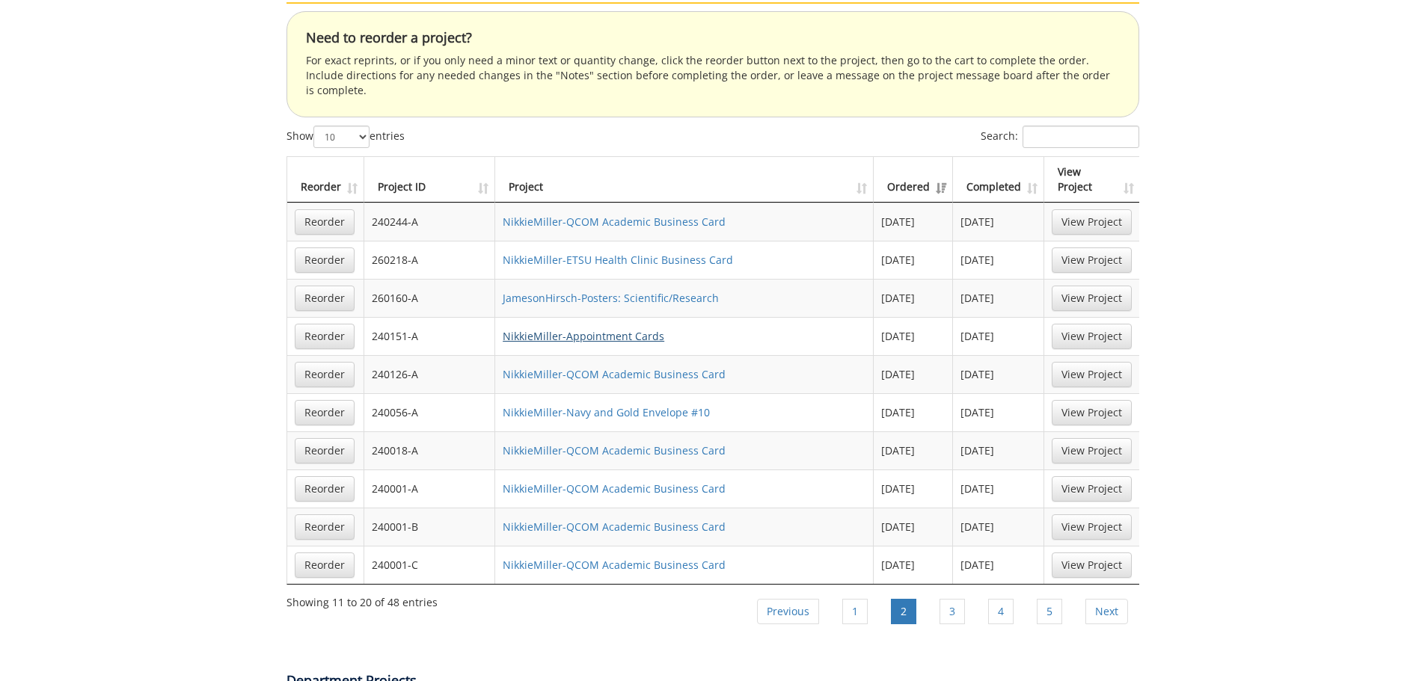
scroll to position [1047, 0]
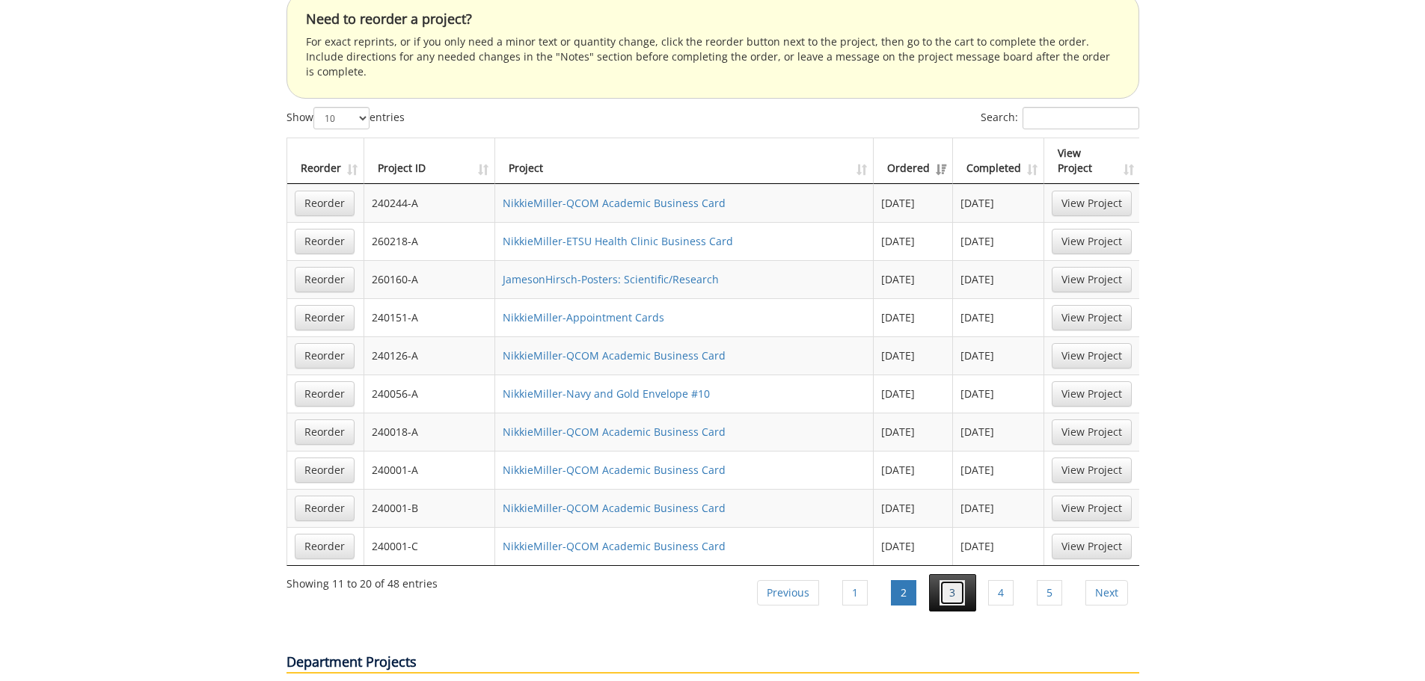
click at [953, 580] on link "3" at bounding box center [951, 592] width 25 height 25
click at [995, 580] on link "4" at bounding box center [1000, 592] width 25 height 25
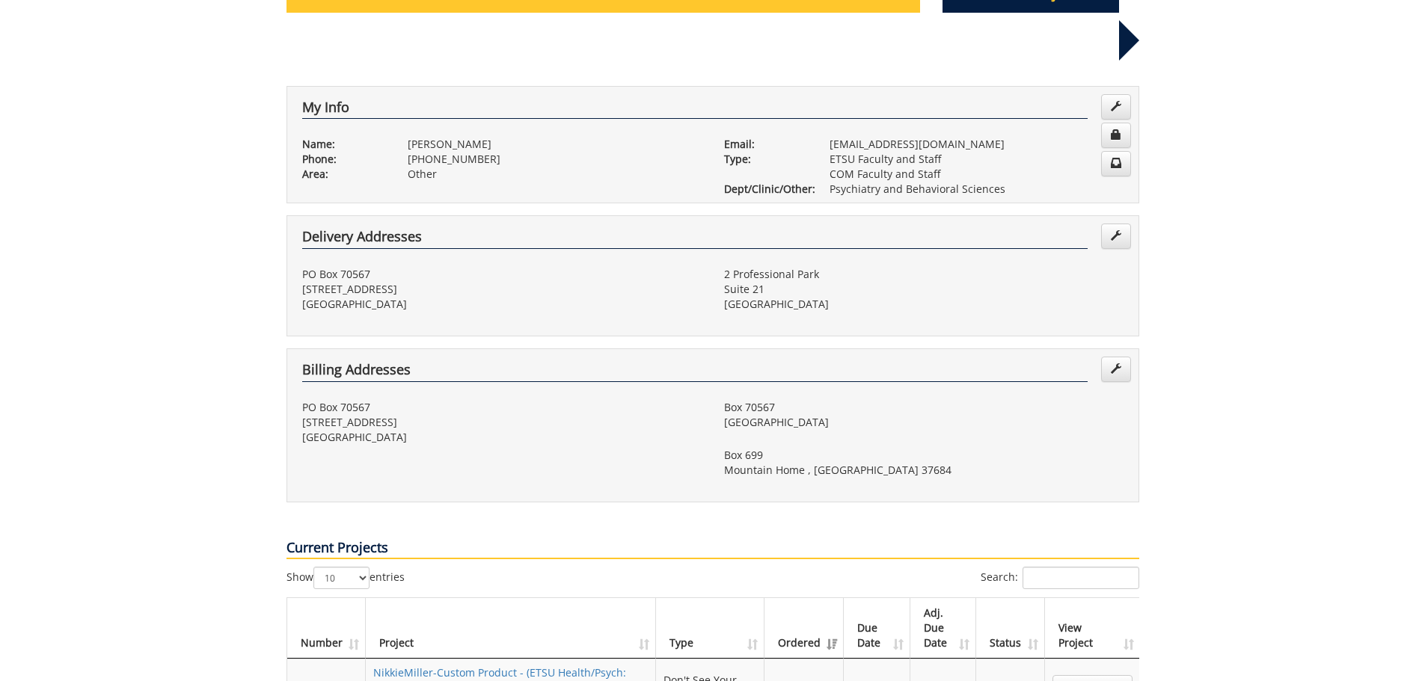
scroll to position [0, 0]
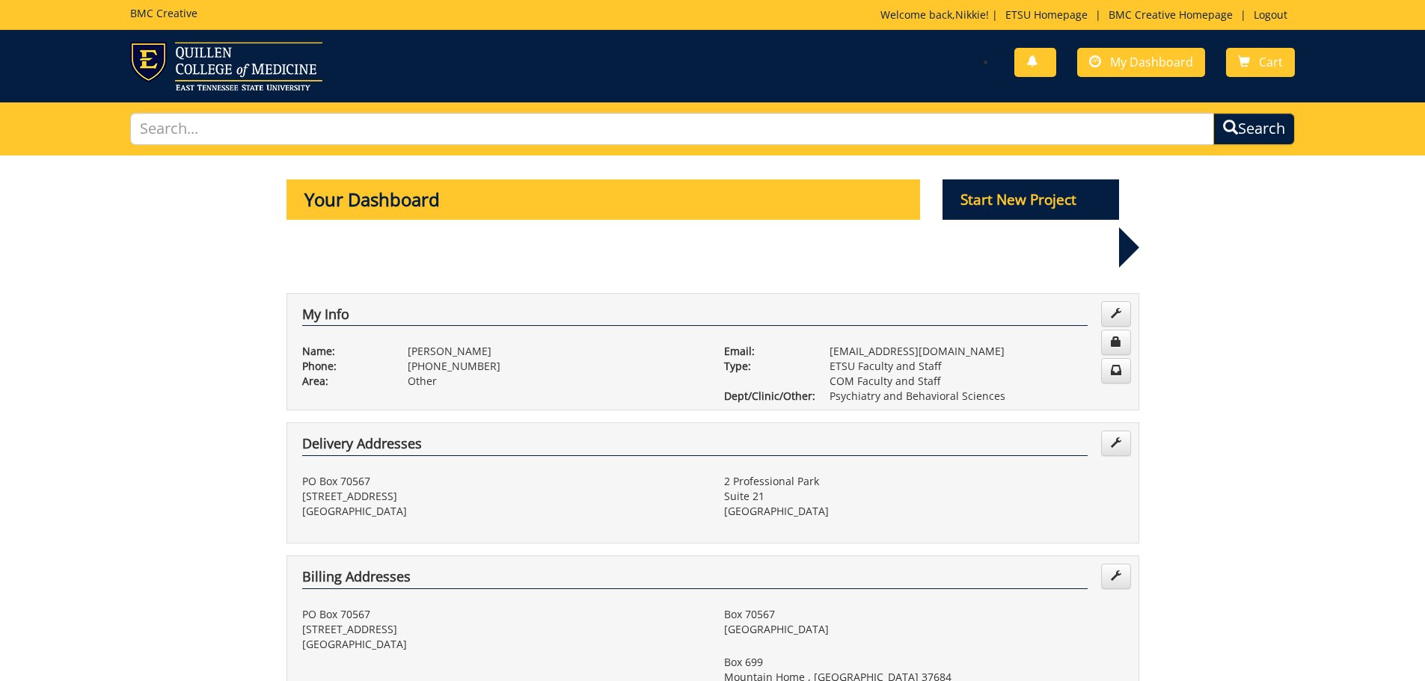
drag, startPoint x: 159, startPoint y: 208, endPoint x: 174, endPoint y: 188, distance: 24.5
click at [1136, 58] on span "My Dashboard" at bounding box center [1151, 62] width 83 height 16
click at [1141, 68] on span "My Dashboard" at bounding box center [1151, 62] width 83 height 16
click at [978, 198] on p "Start New Project" at bounding box center [1030, 199] width 177 height 40
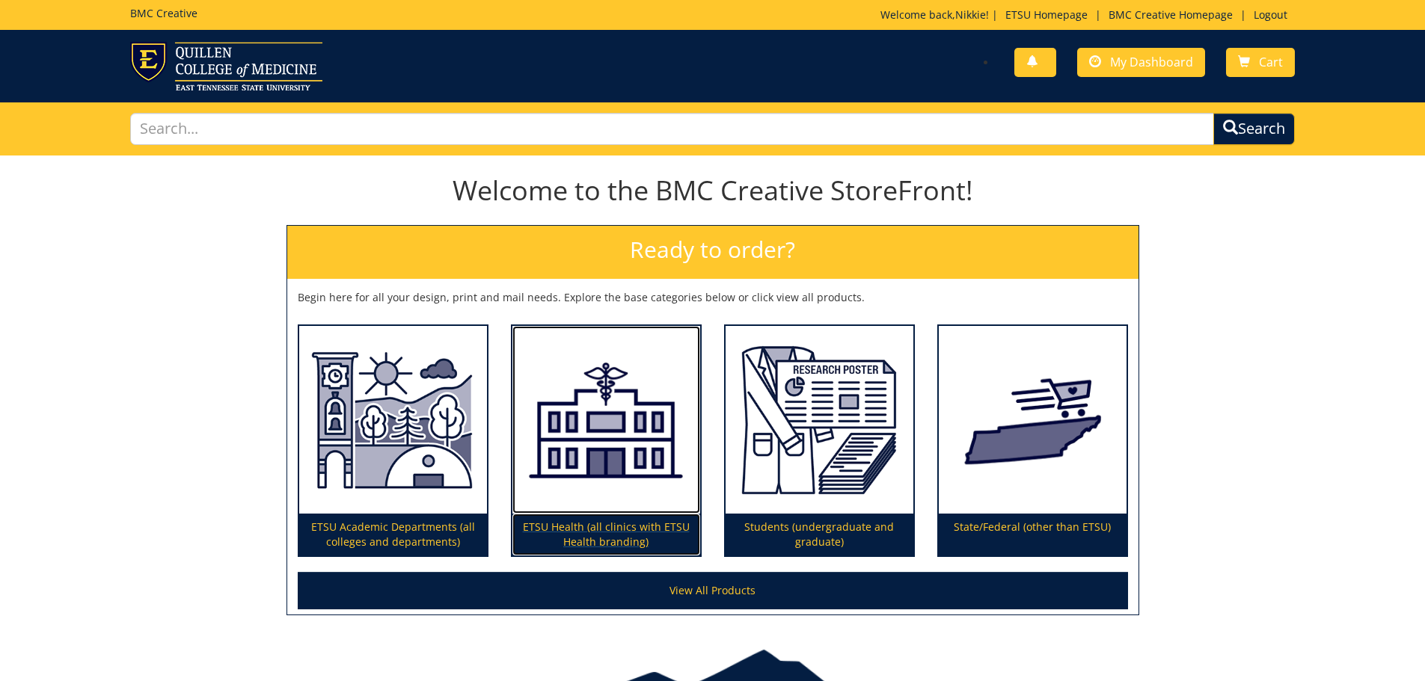
click at [595, 535] on p "ETSU Health (all clinics with ETSU Health branding)" at bounding box center [606, 535] width 188 height 42
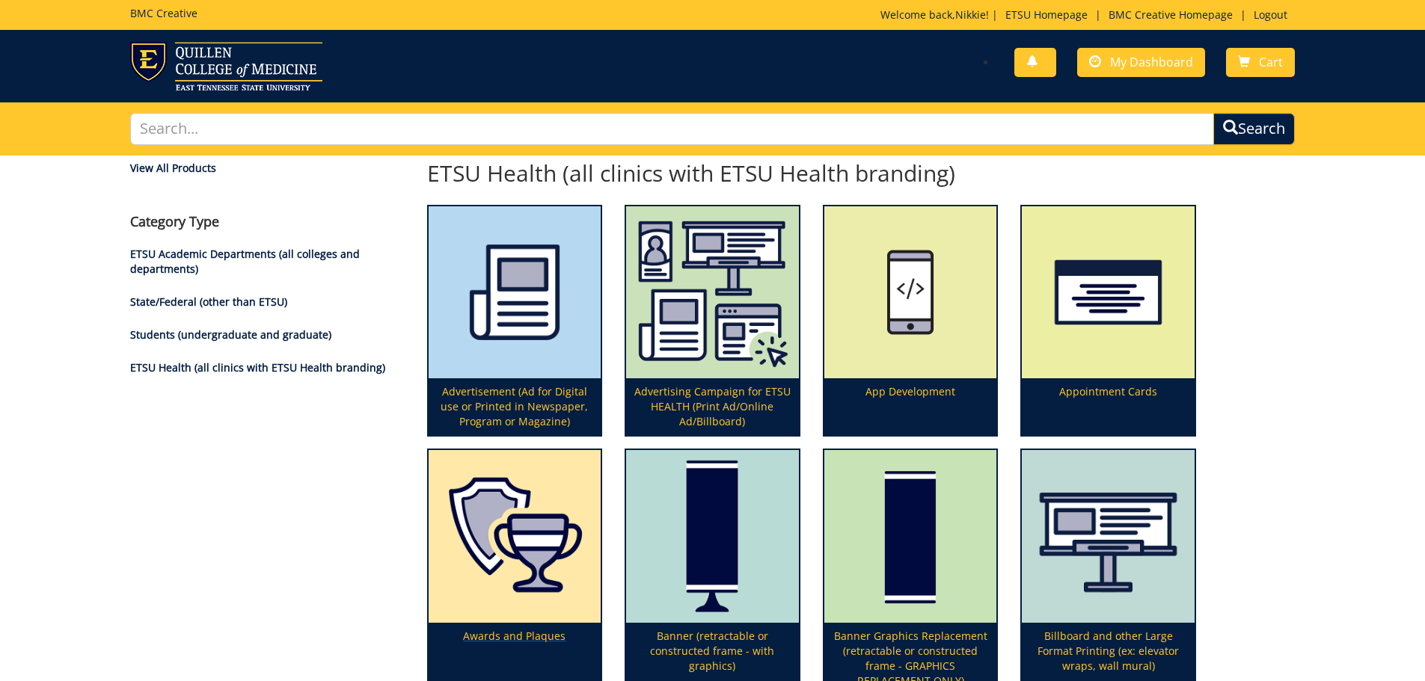
scroll to position [2907, 0]
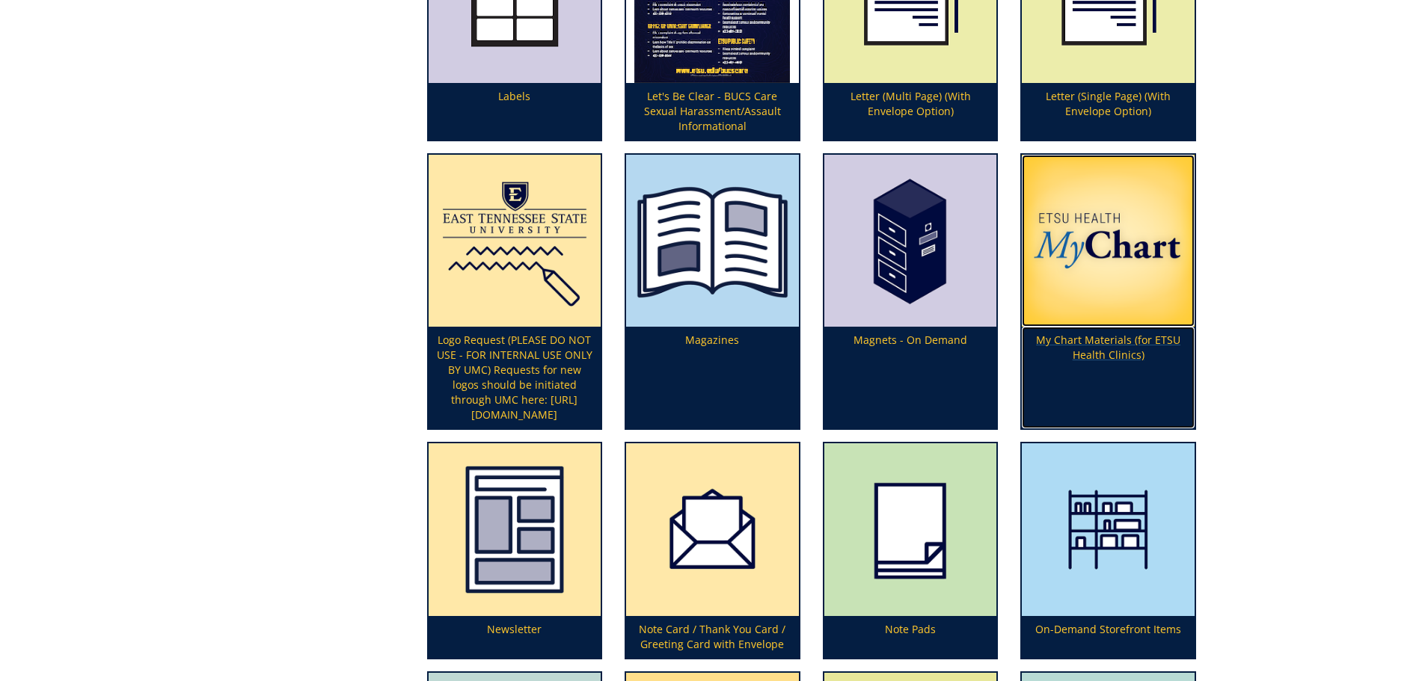
click at [1096, 344] on p "My Chart Materials (for ETSU Health Clinics)" at bounding box center [1108, 378] width 173 height 102
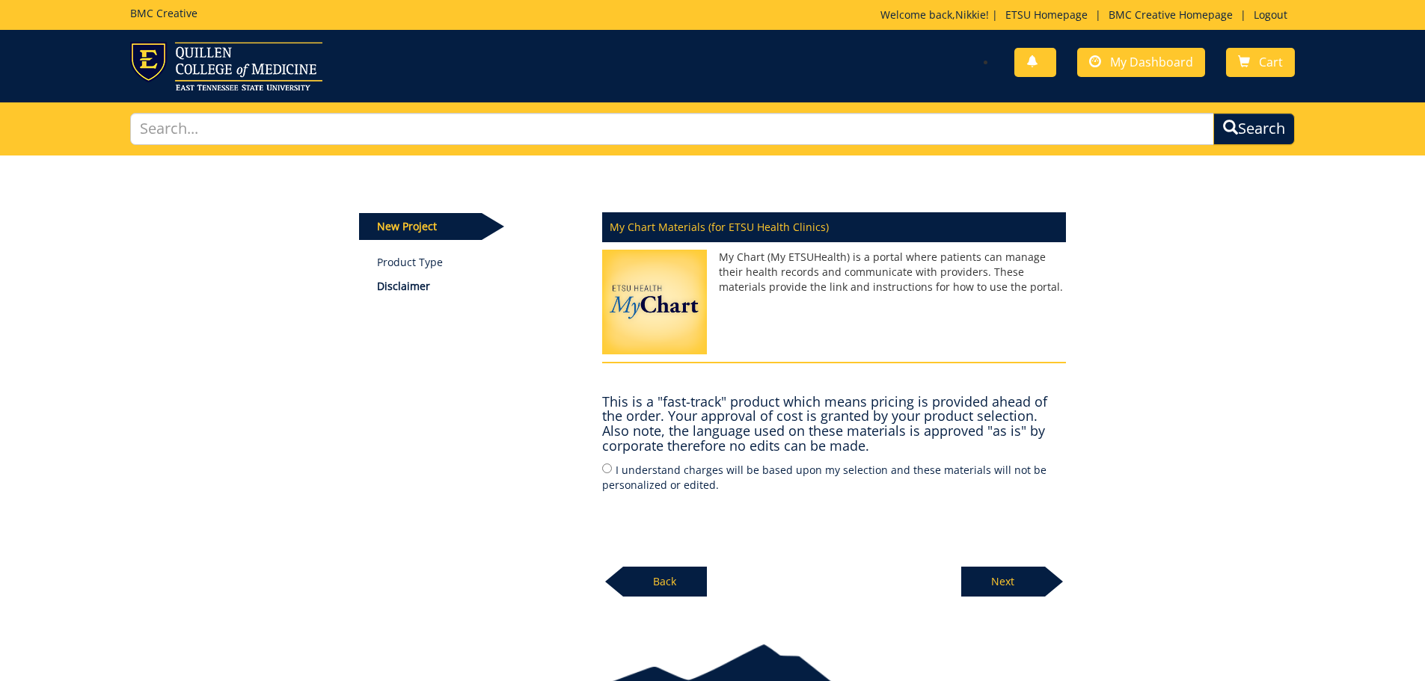
click at [623, 471] on label "I understand charges will be based upon my selection and these materials will n…" at bounding box center [834, 476] width 464 height 31
click at [612, 471] on input "I understand charges will be based upon my selection and these materials will n…" at bounding box center [607, 469] width 10 height 10
radio input "true"
click at [1032, 589] on p "Next" at bounding box center [1003, 582] width 84 height 30
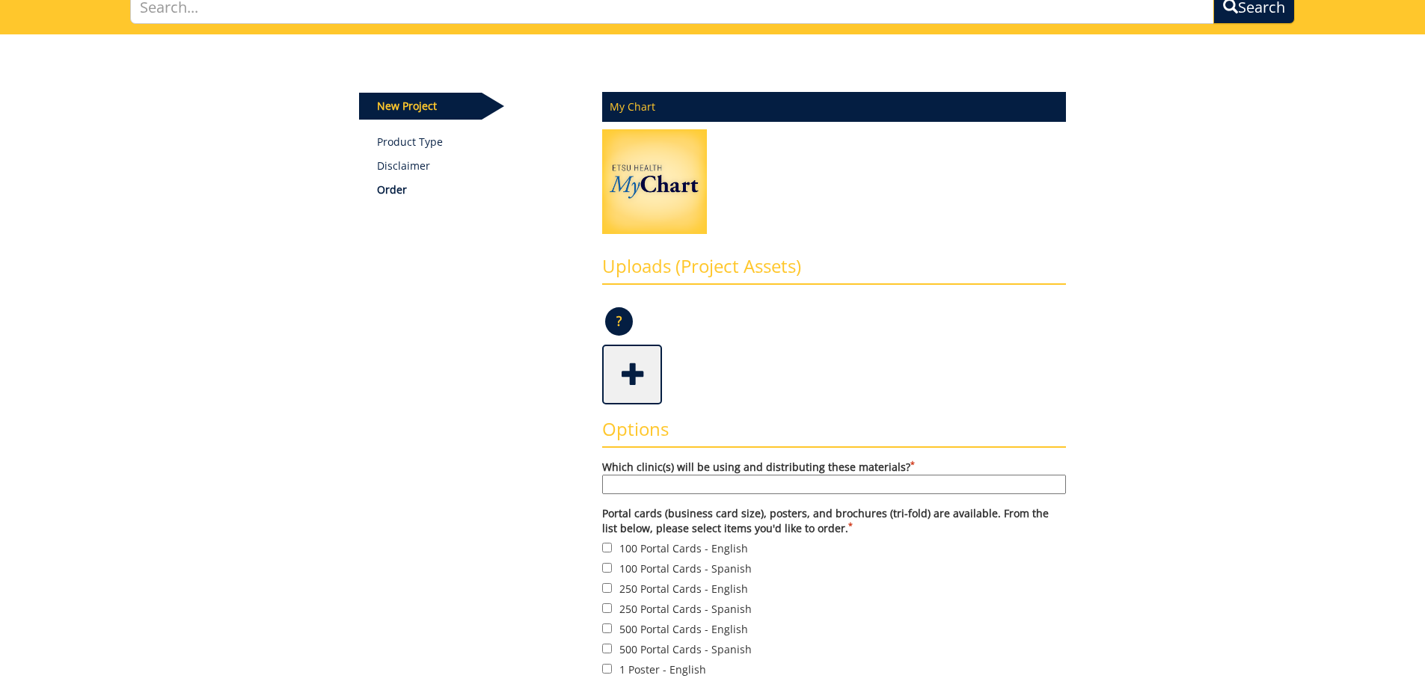
scroll to position [150, 0]
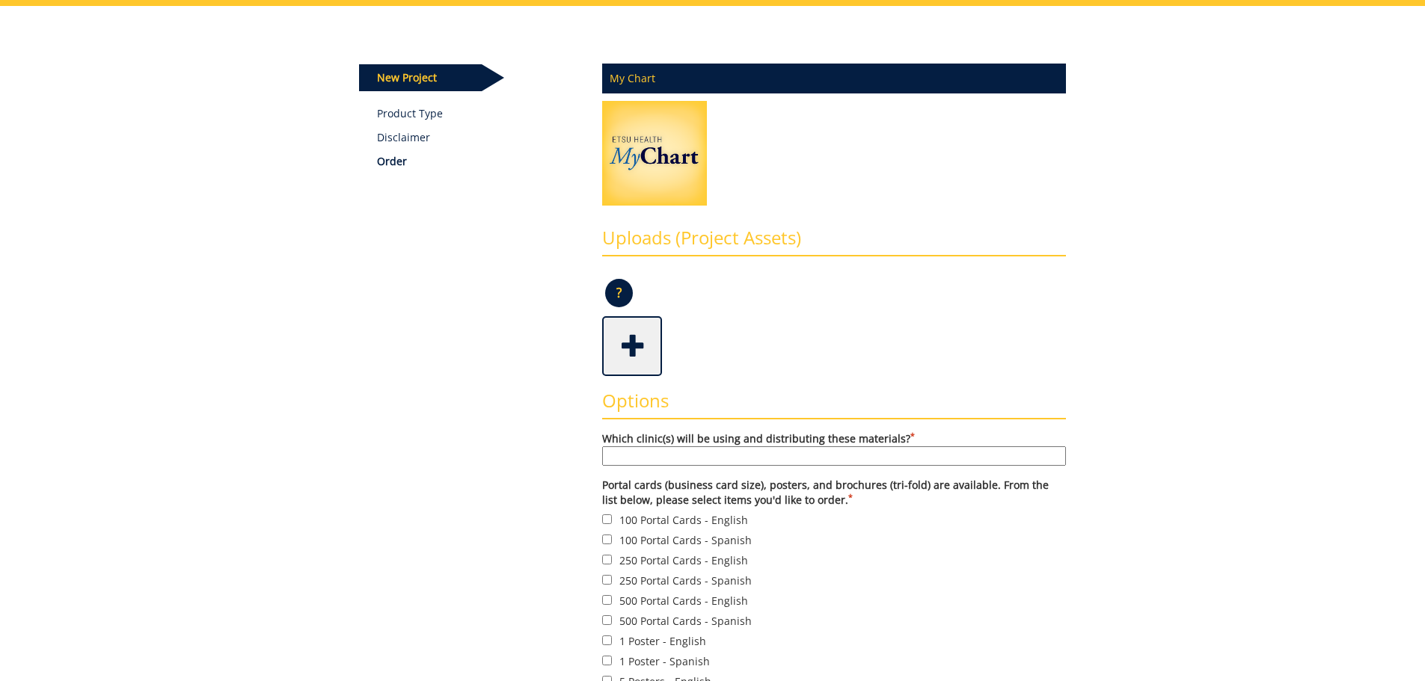
click at [649, 453] on input "Which clinic(s) will be using and distributing these materials? *" at bounding box center [834, 455] width 464 height 19
type input "Psychiatry"
click at [896, 524] on label "100 Portal Cards - English" at bounding box center [834, 520] width 464 height 16
click at [612, 524] on input "100 Portal Cards - English" at bounding box center [607, 520] width 10 height 10
checkbox input "true"
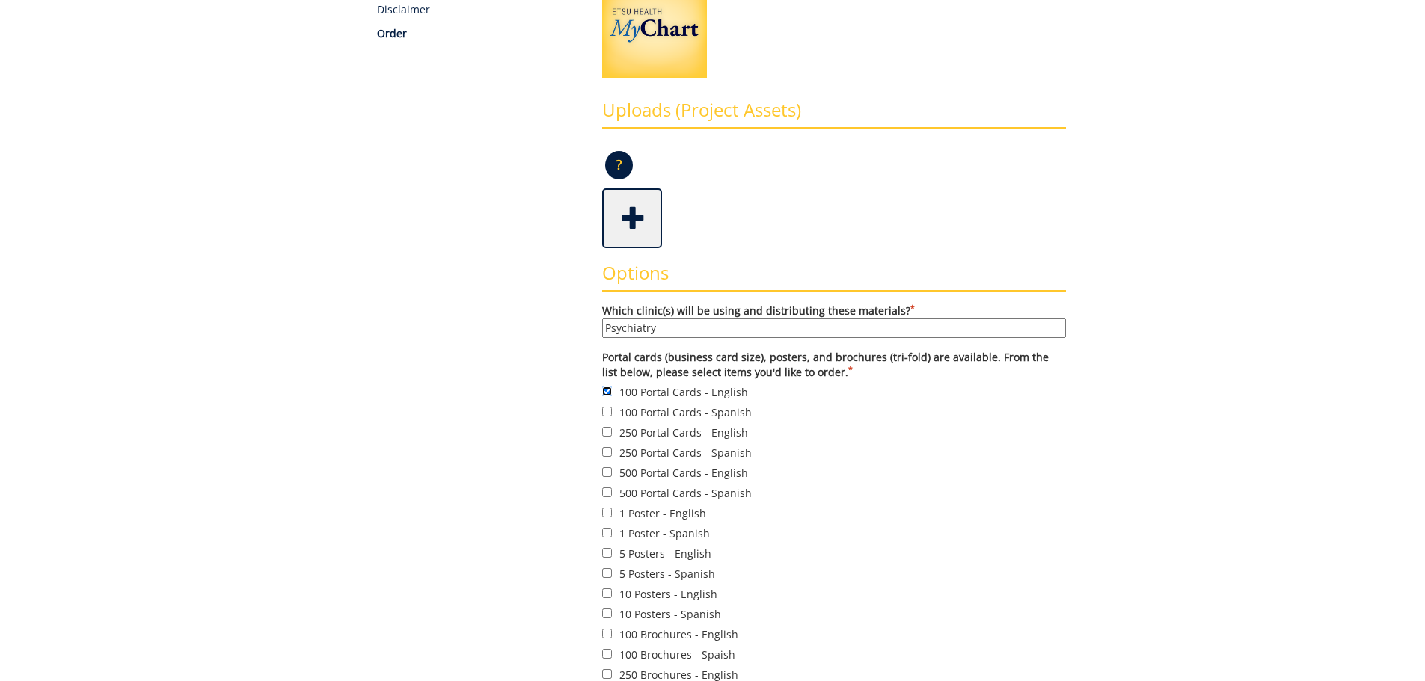
scroll to position [299, 0]
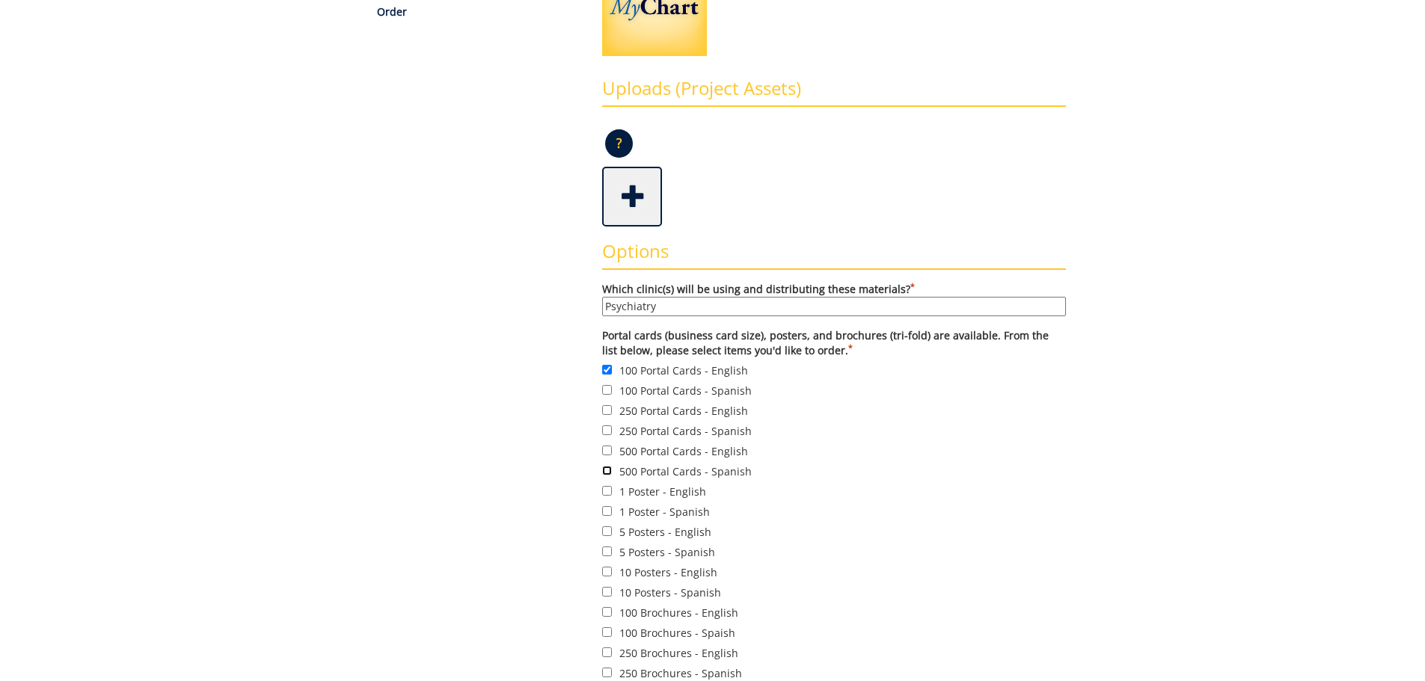
click at [604, 473] on input "500 Portal Cards - Spanish" at bounding box center [607, 471] width 10 height 10
checkbox input "true"
click at [607, 452] on input "500 Portal Cards - English" at bounding box center [607, 451] width 10 height 10
checkbox input "true"
click at [607, 470] on input "500 Portal Cards - Spanish" at bounding box center [607, 471] width 10 height 10
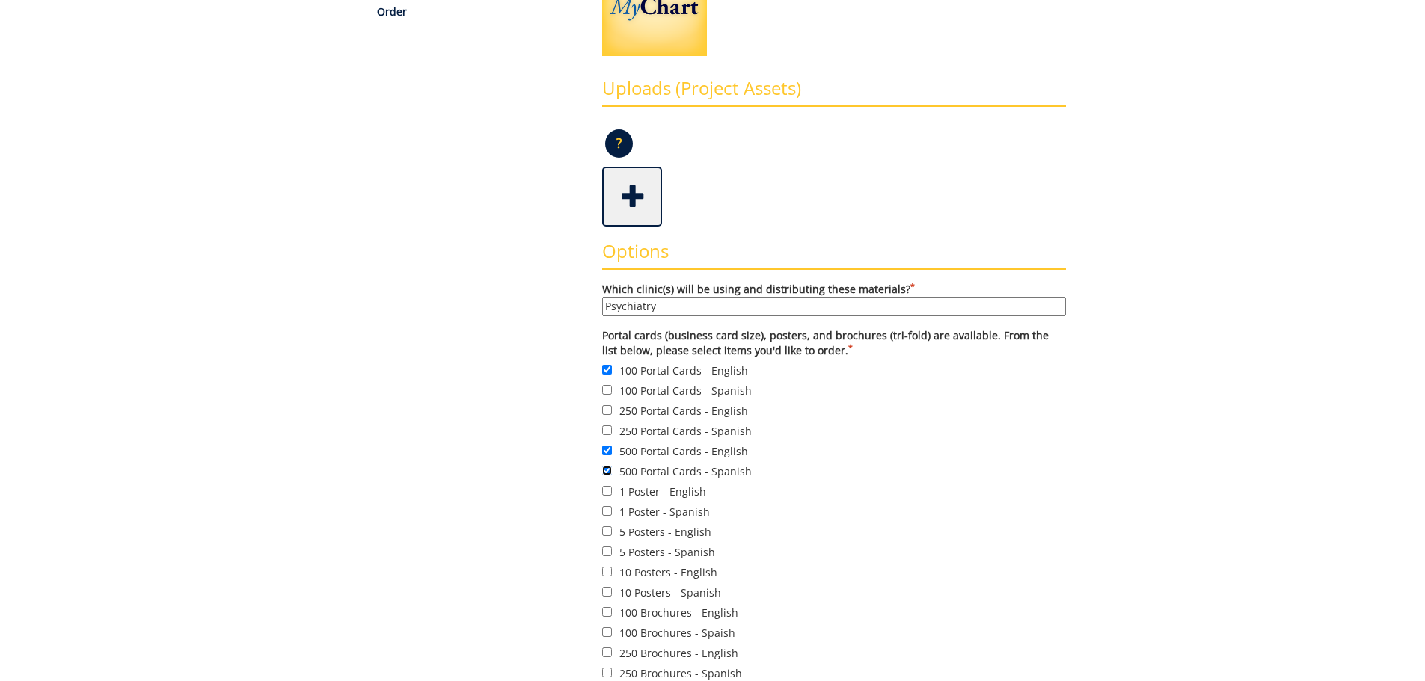
checkbox input "false"
click at [607, 370] on input "100 Portal Cards - English" at bounding box center [607, 370] width 10 height 10
checkbox input "false"
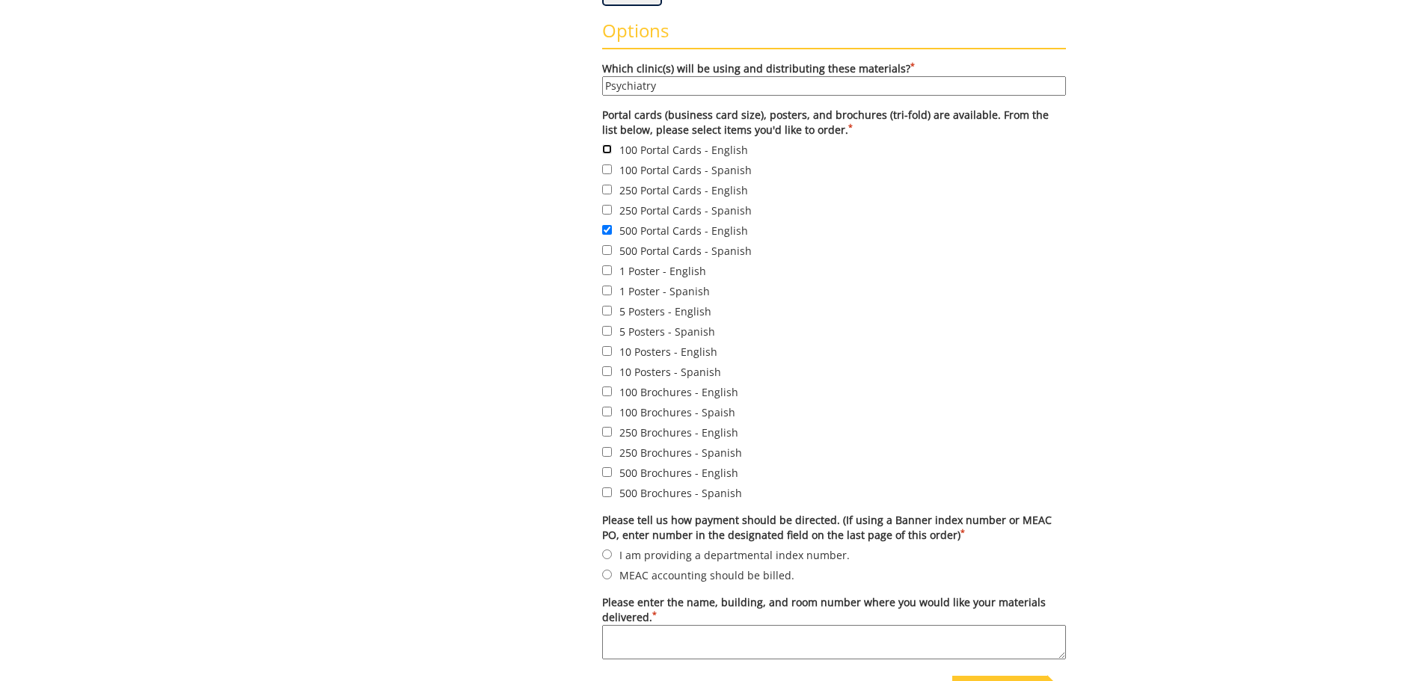
scroll to position [524, 0]
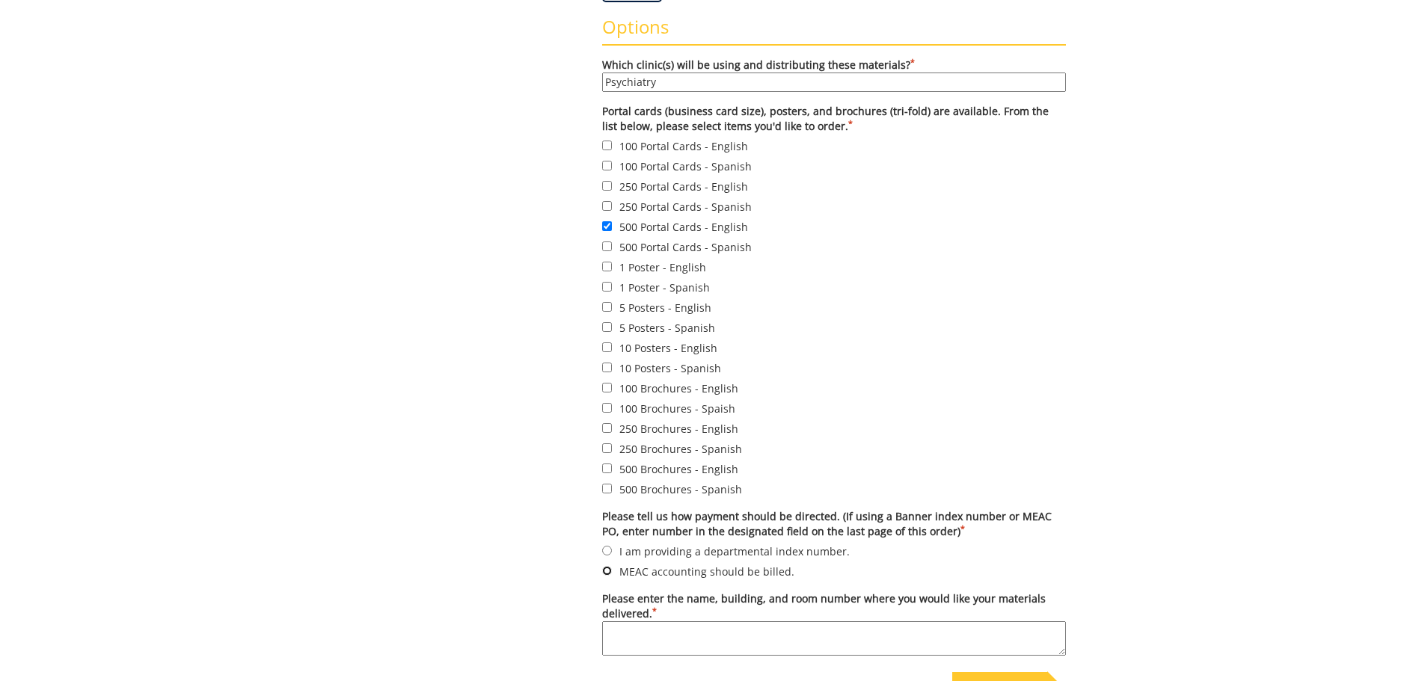
click at [607, 570] on input "MEAC accounting should be billed." at bounding box center [607, 571] width 10 height 10
radio input "true"
click at [639, 633] on textarea "Please enter the name, building, and room number where you would like your mate…" at bounding box center [834, 639] width 464 height 34
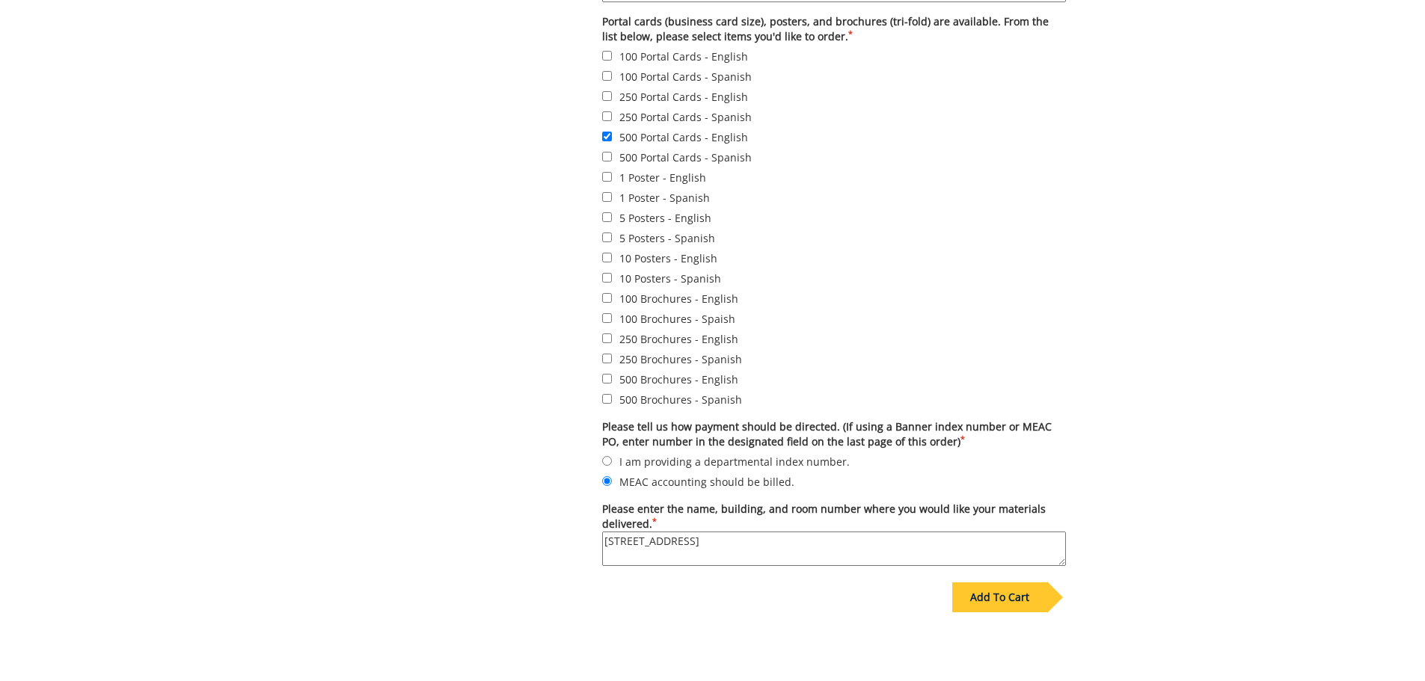
scroll to position [673, 0]
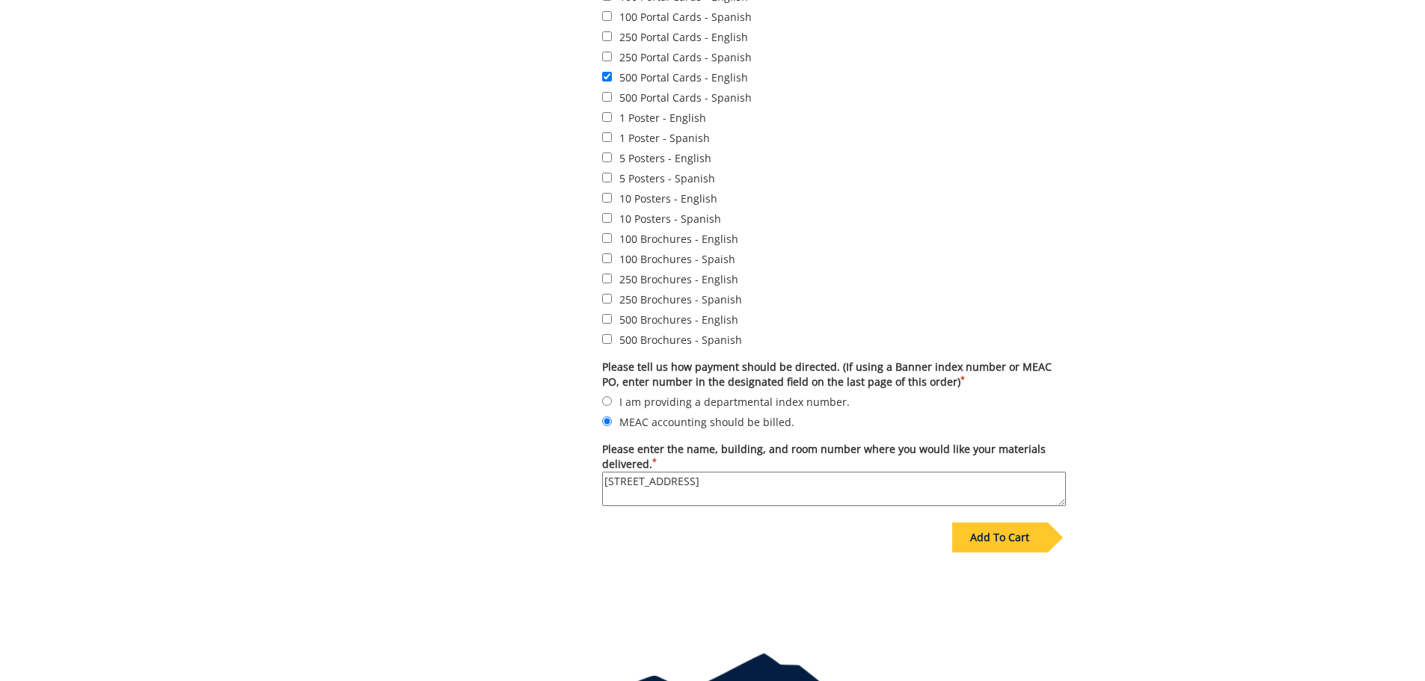
type textarea "[STREET_ADDRESS]"
click at [1025, 533] on div "Add To Cart" at bounding box center [999, 538] width 95 height 30
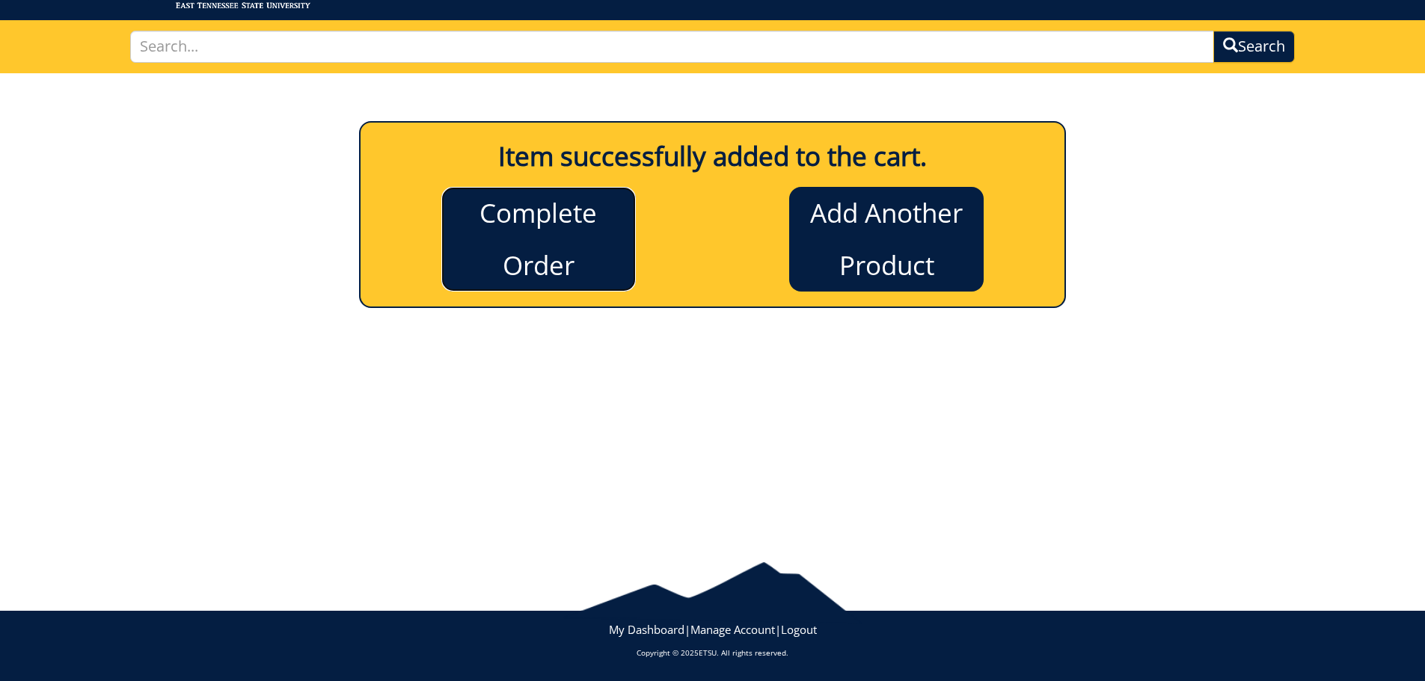
click at [563, 264] on link "Complete Order" at bounding box center [538, 239] width 194 height 105
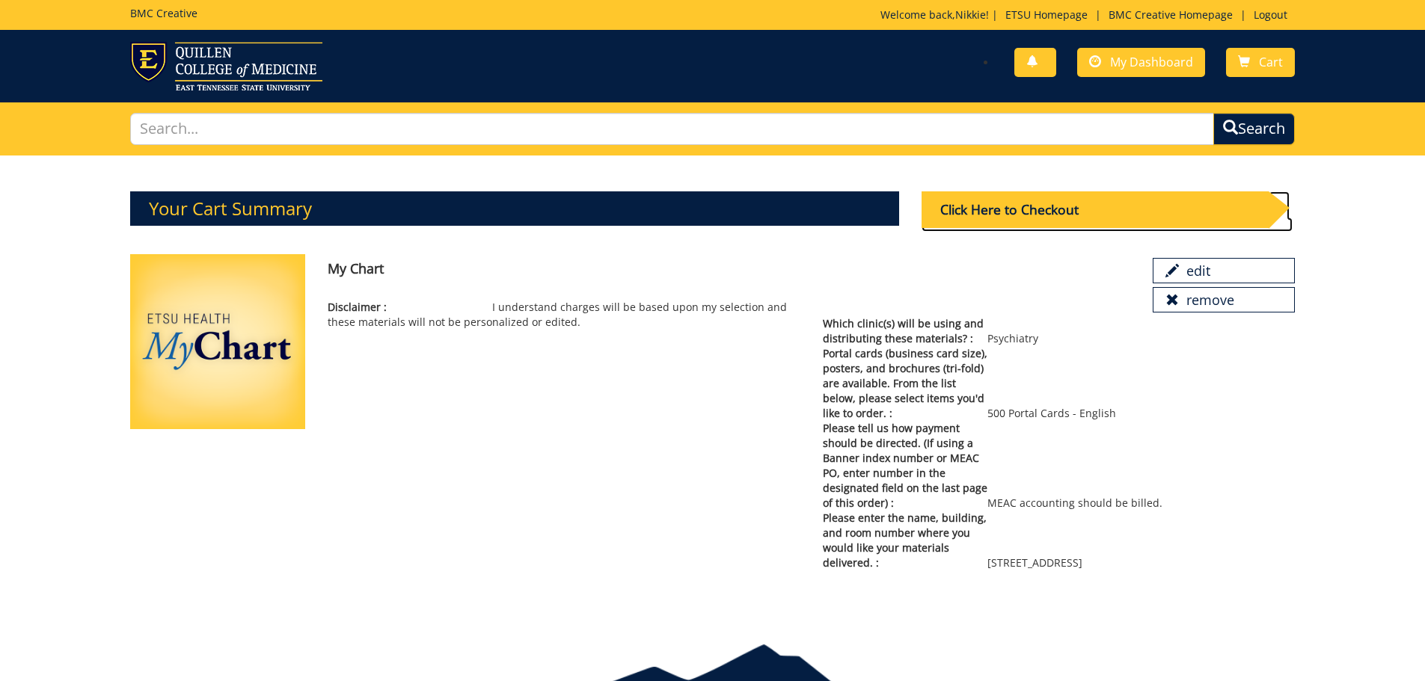
click at [1091, 209] on div "Click Here to Checkout" at bounding box center [1094, 209] width 347 height 37
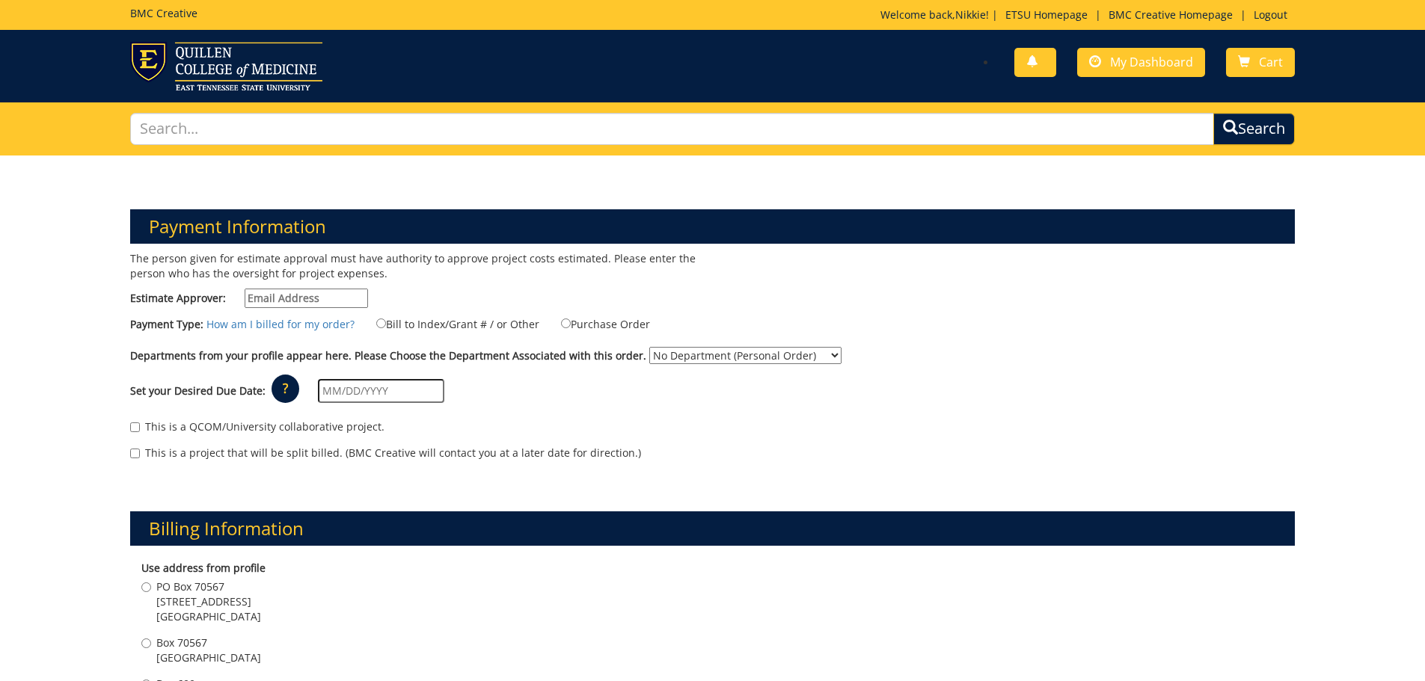
click at [287, 300] on input "Estimate Approver:" at bounding box center [306, 298] width 123 height 19
type input "millerna2@etsu.edu"
type input "2 Professional Park Drive"
type input "21"
type input "Johnson City"
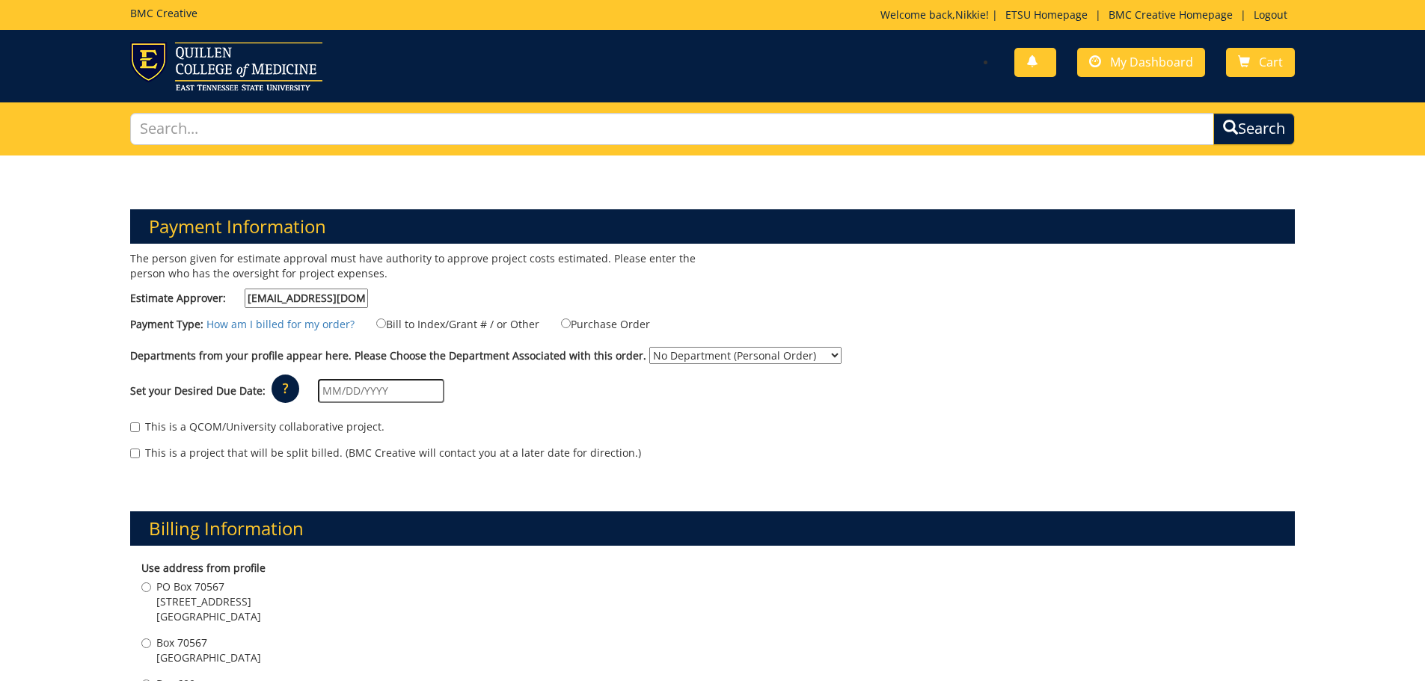
type input "37604"
click at [376, 322] on input "Bill to Index/Grant # / or Other" at bounding box center [381, 324] width 10 height 10
radio input "true"
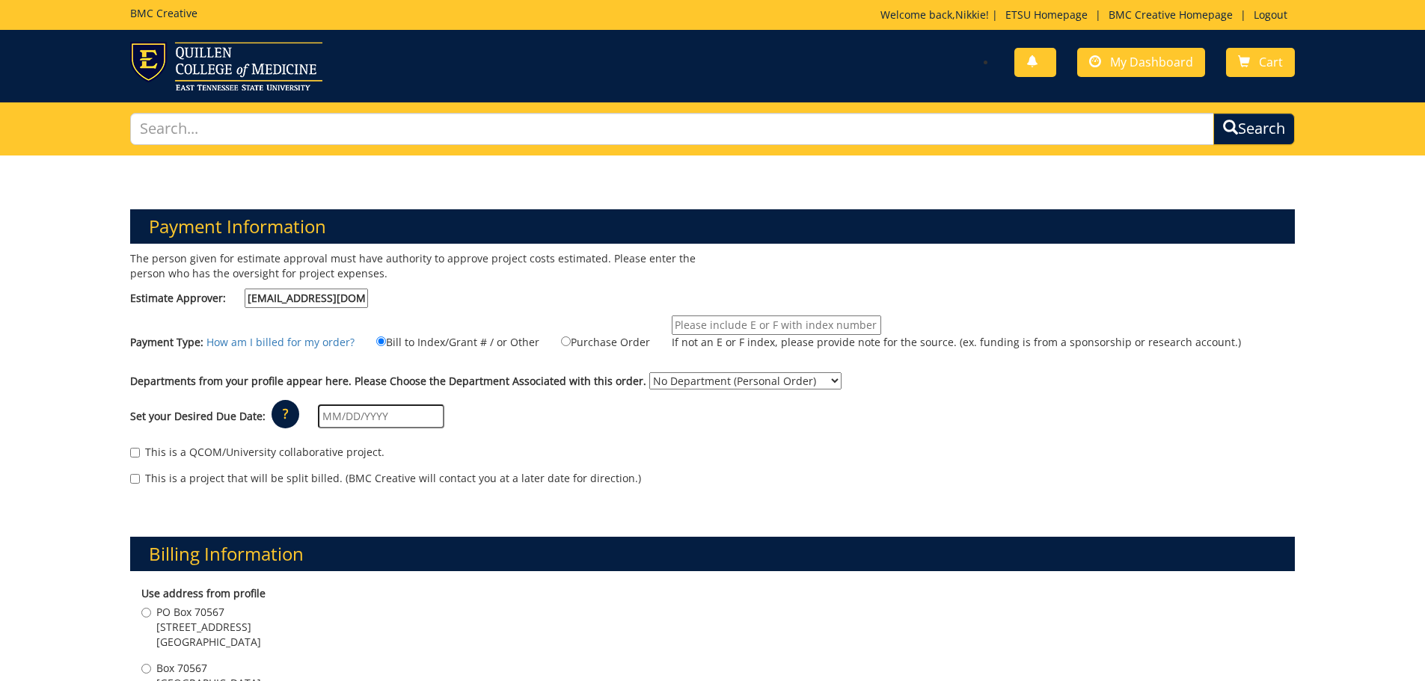
click at [673, 381] on select "No Department (Personal Order) Psychiatry and Behavioral Sciences" at bounding box center [745, 380] width 192 height 17
click at [589, 343] on label "Purchase Order" at bounding box center [596, 342] width 108 height 16
click at [571, 343] on input "Purchase Order" at bounding box center [566, 342] width 10 height 10
radio input "true"
click at [726, 323] on input "If not an E or F index, please provide note for the source. (ex. funding is fro…" at bounding box center [776, 325] width 209 height 19
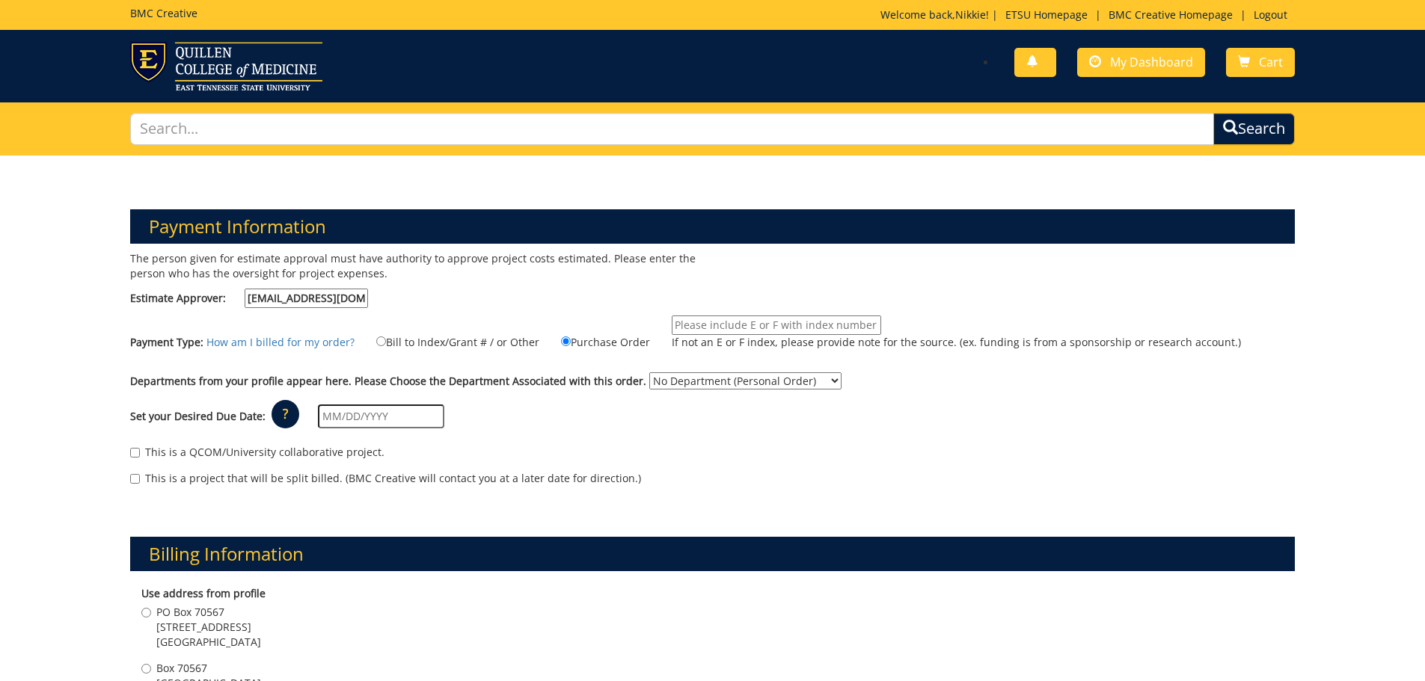
type input "MEAC 4100"
click at [676, 381] on select "No Department (Personal Order) Psychiatry and Behavioral Sciences" at bounding box center [745, 380] width 192 height 17
select select "152"
click at [649, 372] on select "No Department (Personal Order) Psychiatry and Behavioral Sciences" at bounding box center [745, 380] width 192 height 17
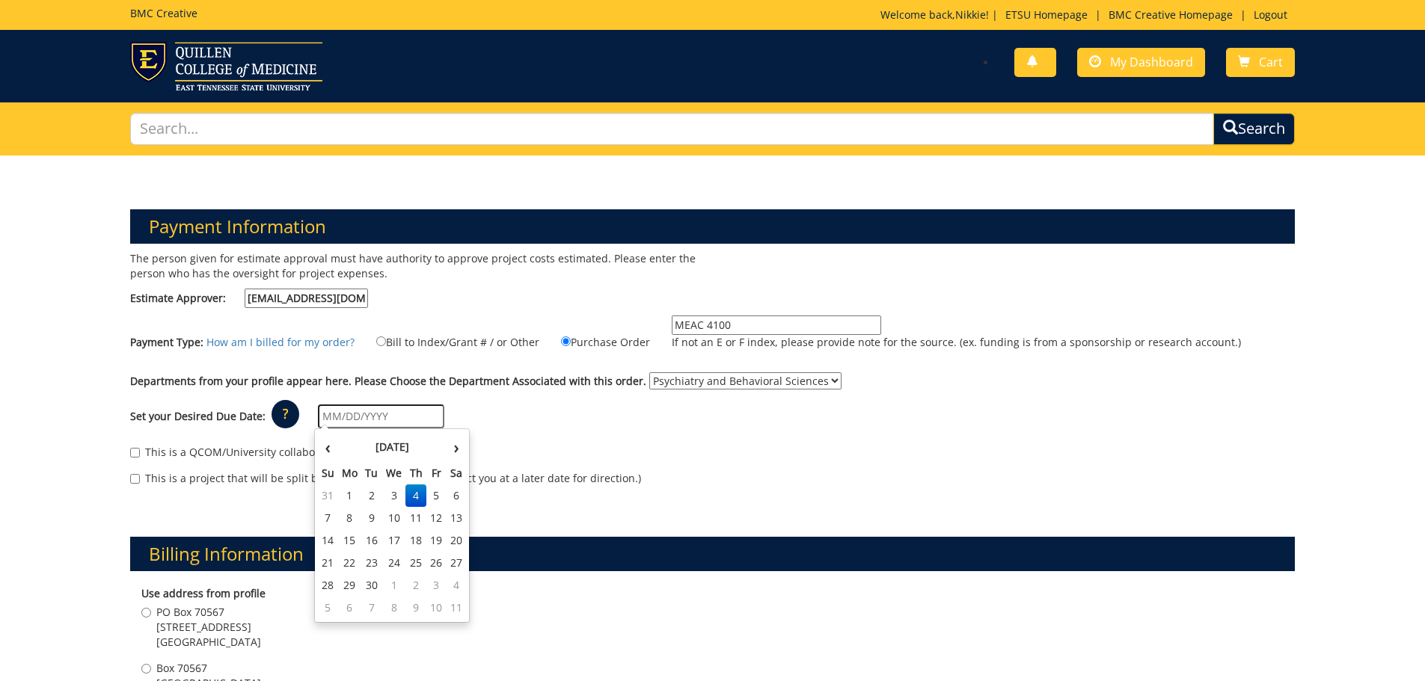
click at [397, 416] on input "text" at bounding box center [381, 417] width 126 height 24
click at [345, 453] on th "September 2025" at bounding box center [392, 447] width 108 height 30
click at [420, 569] on span "Sep" at bounding box center [416, 574] width 35 height 40
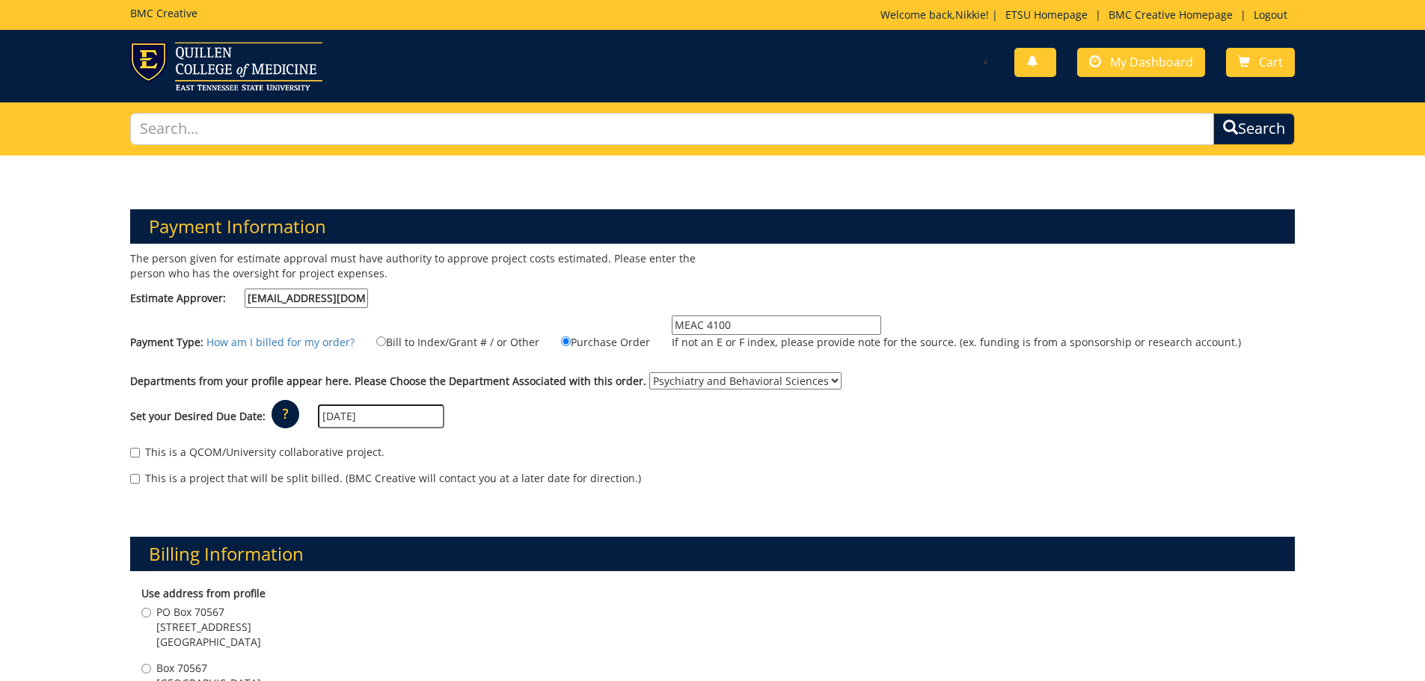
click at [383, 418] on input "09/01/2025" at bounding box center [381, 417] width 126 height 24
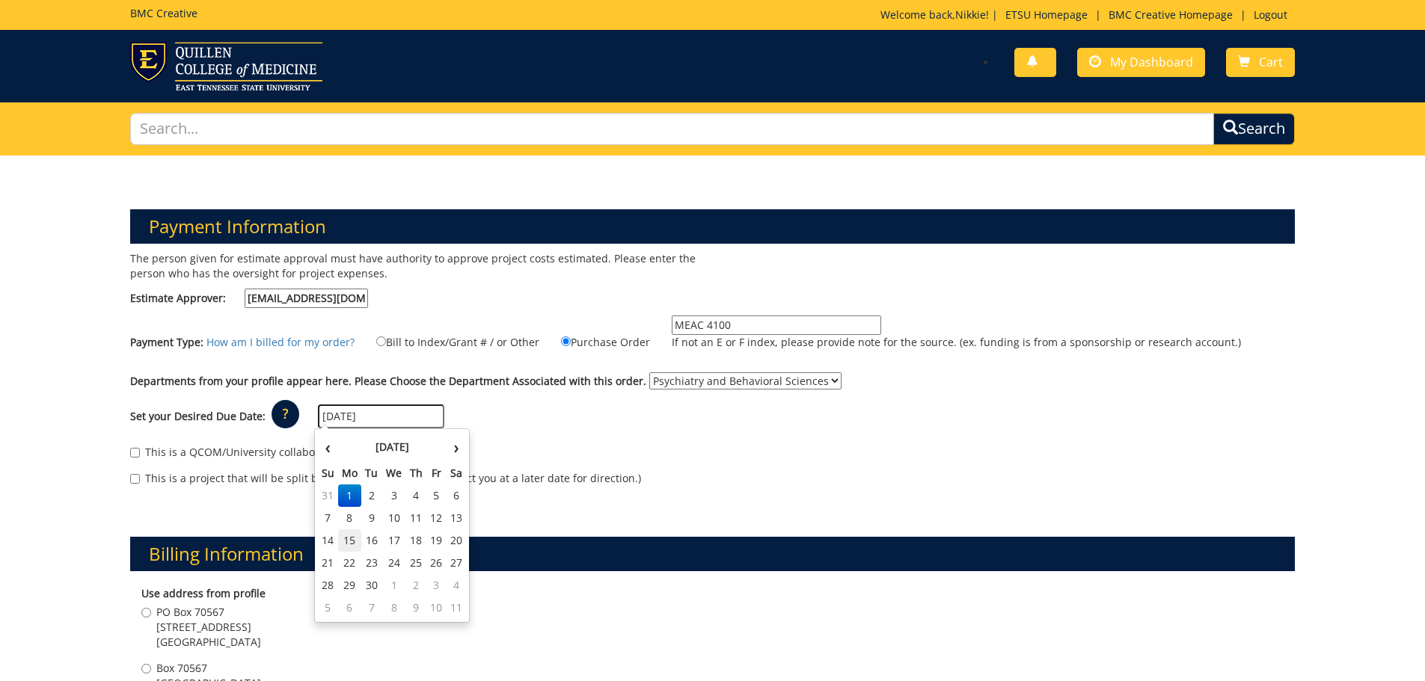
click at [349, 546] on td "15" at bounding box center [350, 541] width 24 height 22
type input "[DATE]"
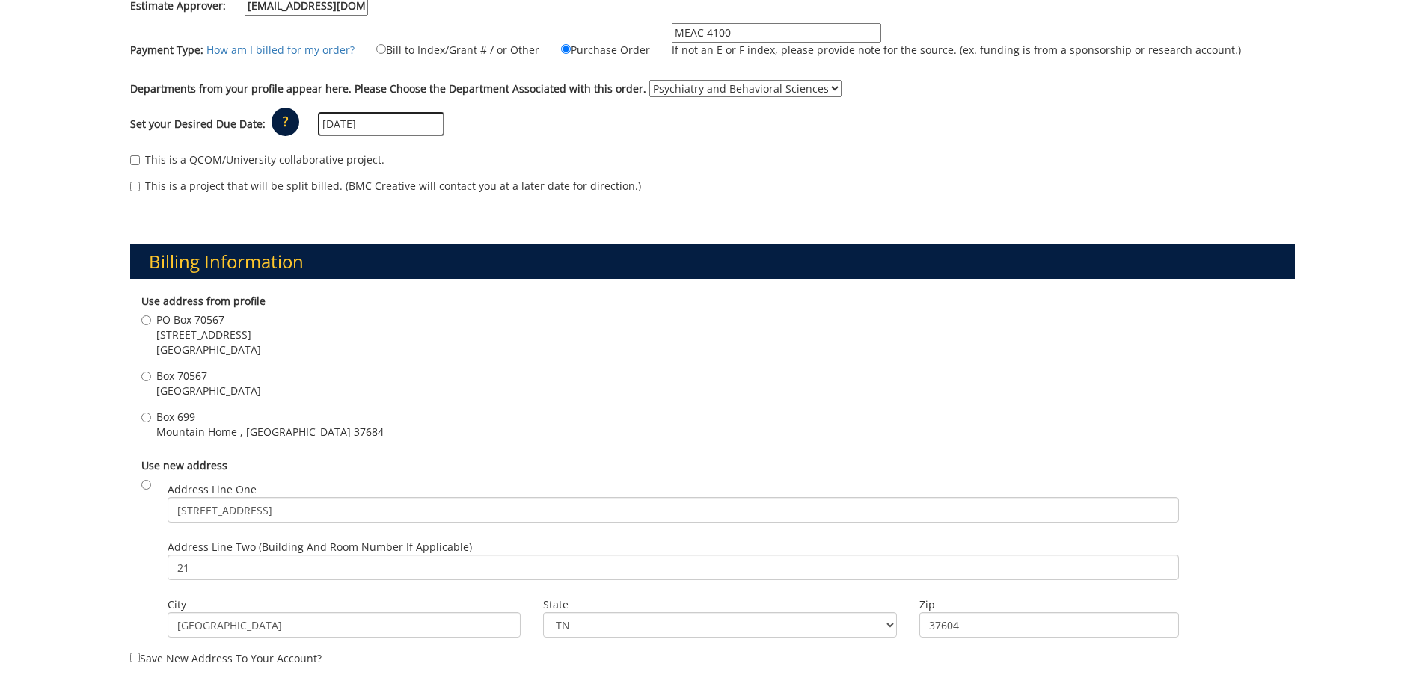
scroll to position [299, 0]
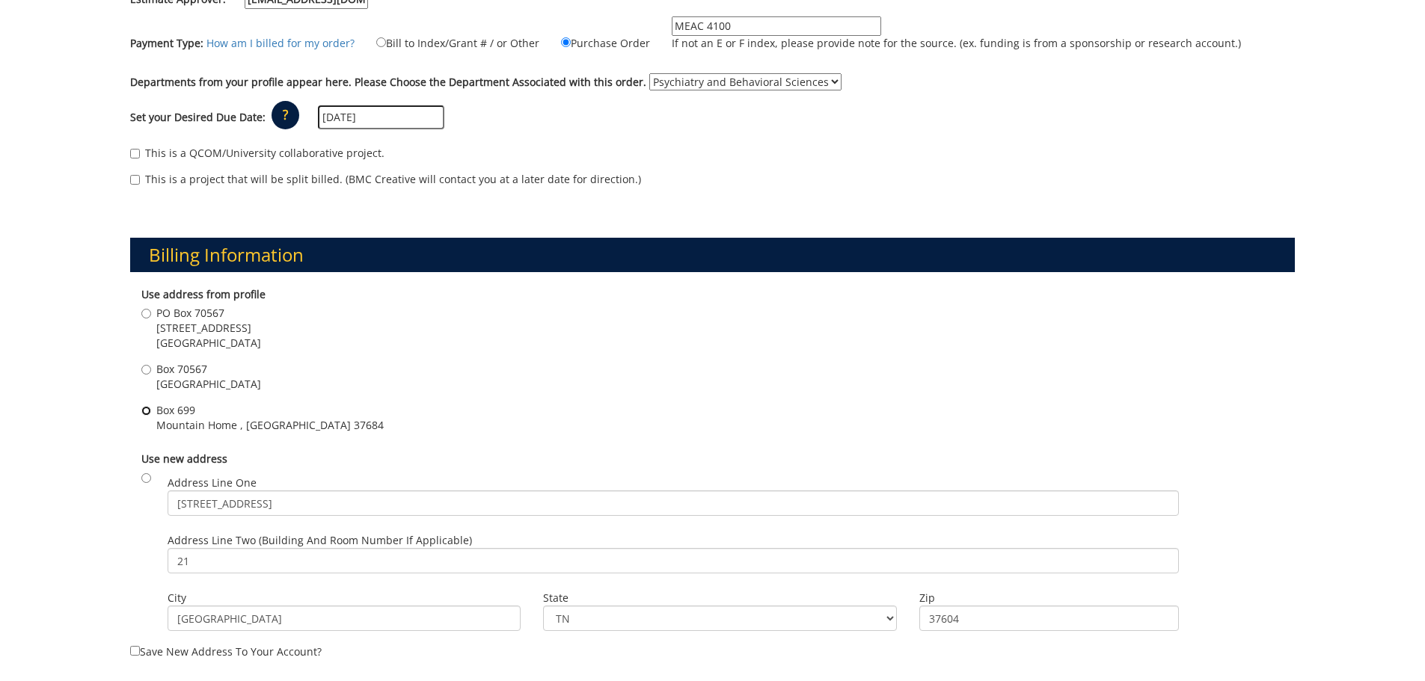
click at [147, 410] on input "Box 699 Mountain Home , TN 37684" at bounding box center [146, 411] width 10 height 10
radio input "true"
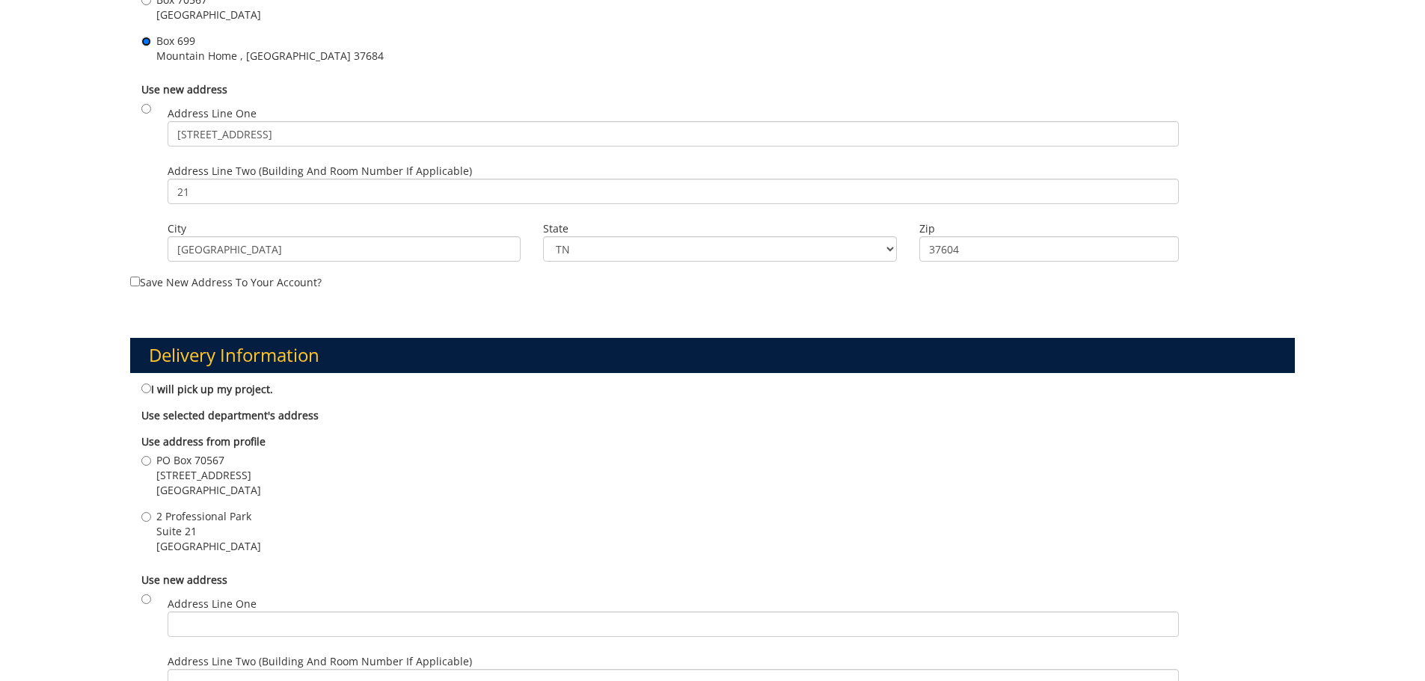
scroll to position [673, 0]
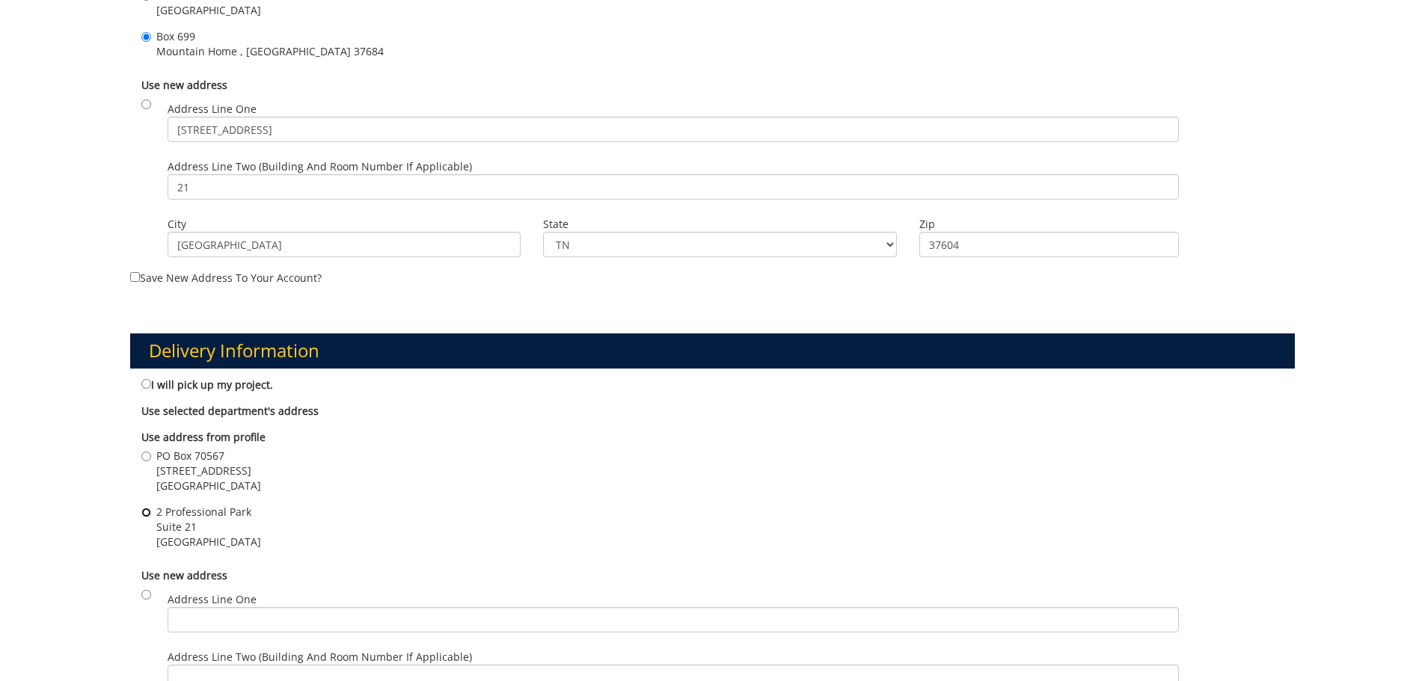
click at [147, 515] on input "2 Professional Park Suite 21 Johnson City , TN 37604" at bounding box center [146, 513] width 10 height 10
radio input "true"
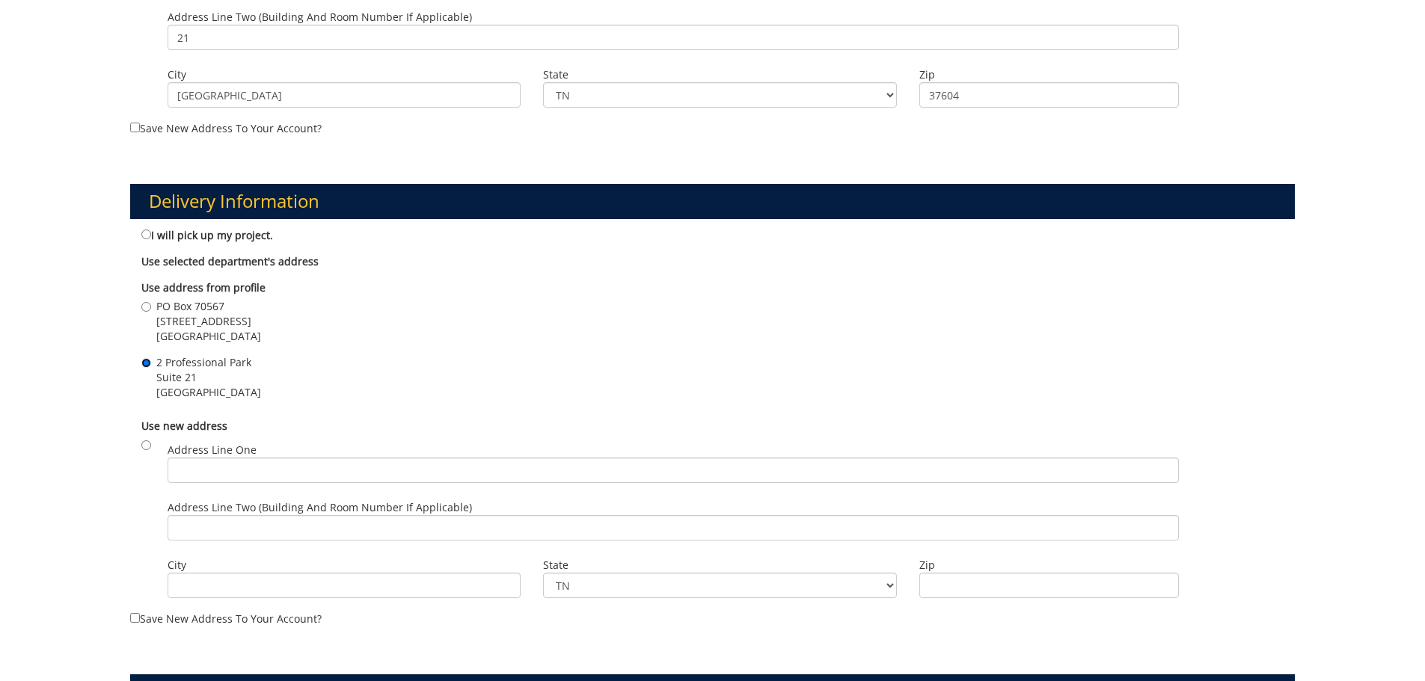
scroll to position [1122, 0]
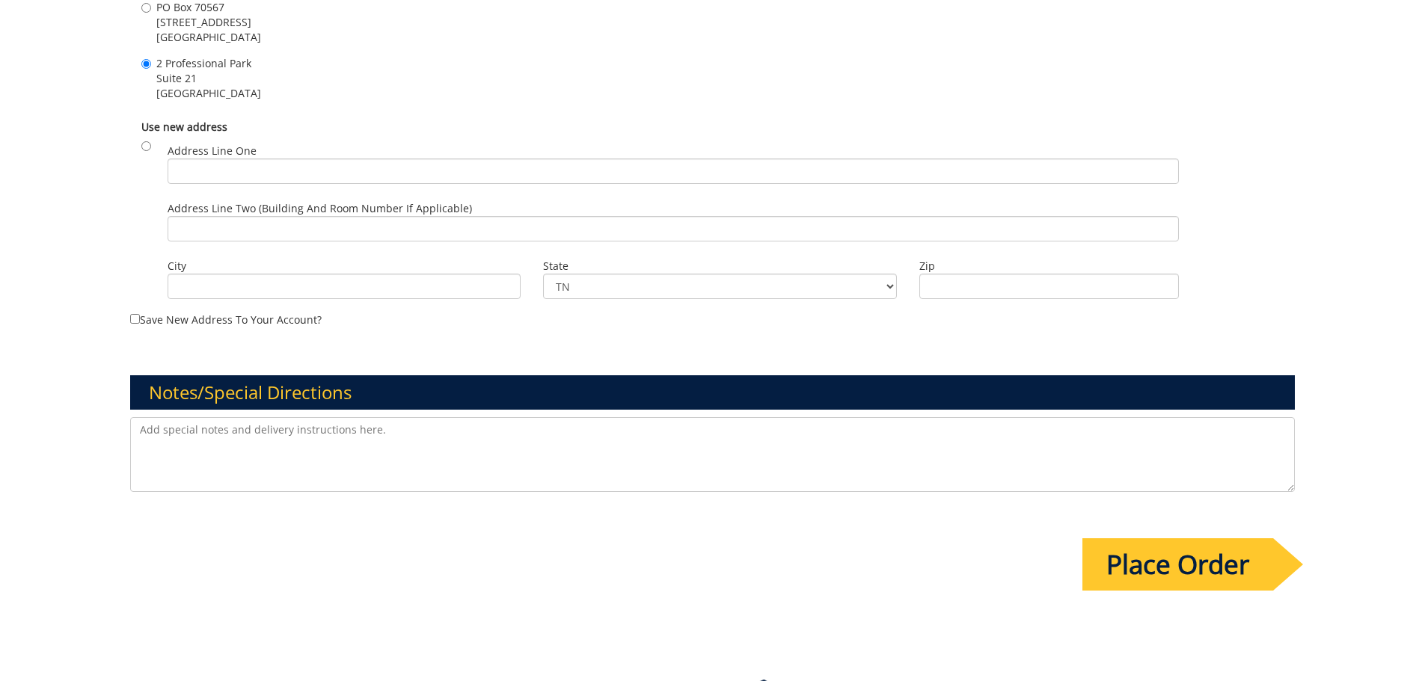
click at [1124, 561] on input "Place Order" at bounding box center [1177, 564] width 191 height 52
